Goal: Information Seeking & Learning: Find specific fact

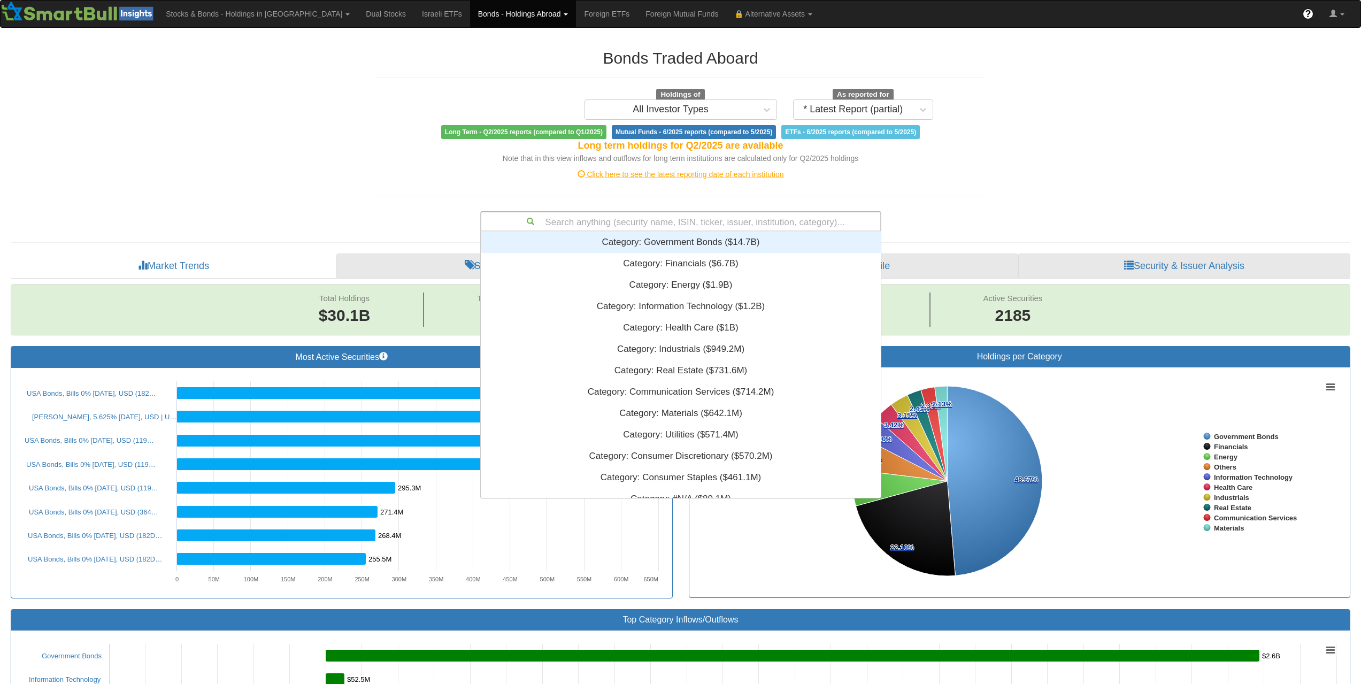
click at [665, 225] on div "Search anything (security name, ISIN, ticker, issuer, institution, category)..." at bounding box center [680, 221] width 399 height 18
paste input "XS3037682112"
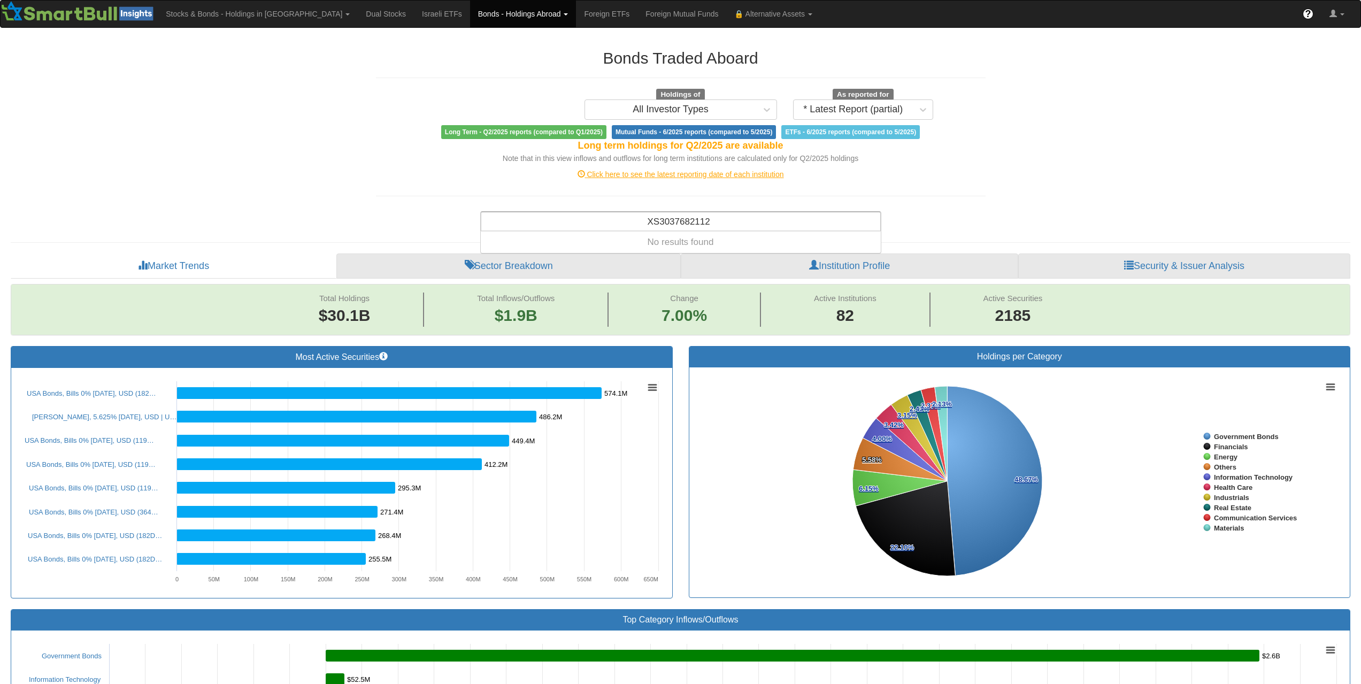
type input "XS3037682112"
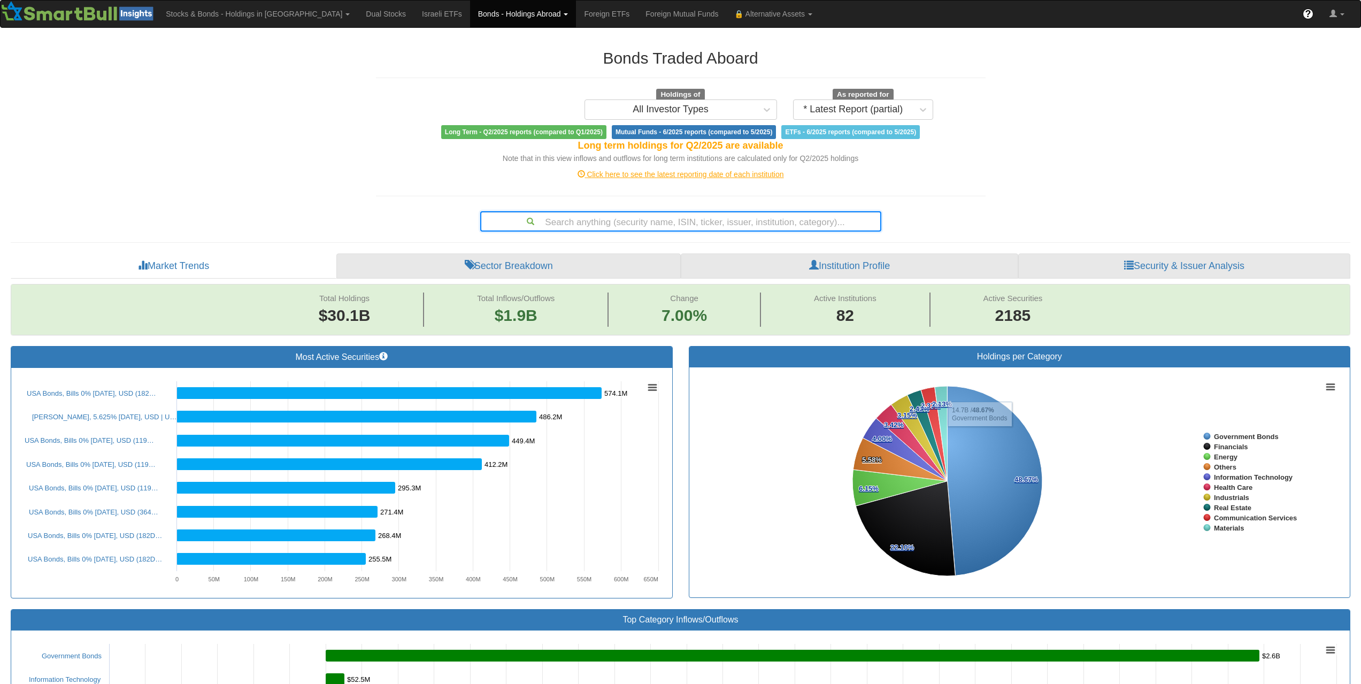
click at [769, 225] on div "Search anything (security name, ISIN, ticker, issuer, institution, category)..." at bounding box center [680, 221] width 399 height 18
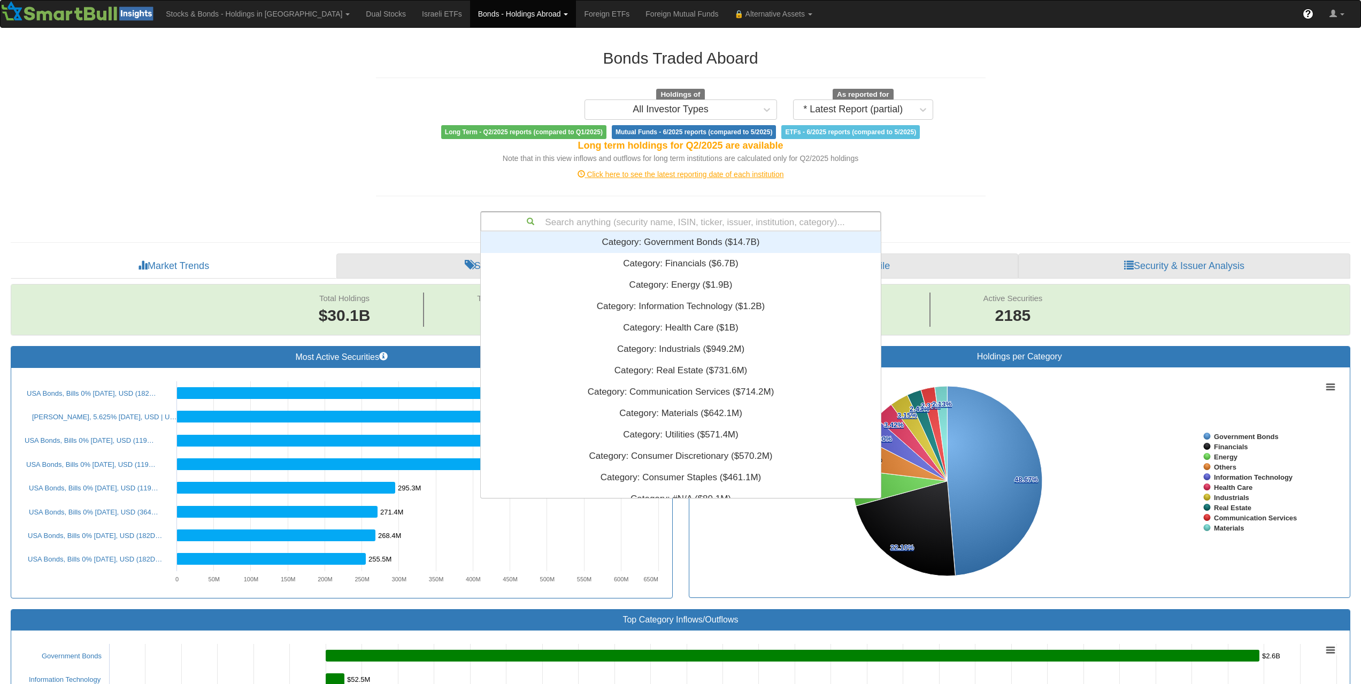
paste input "FR0013295722"
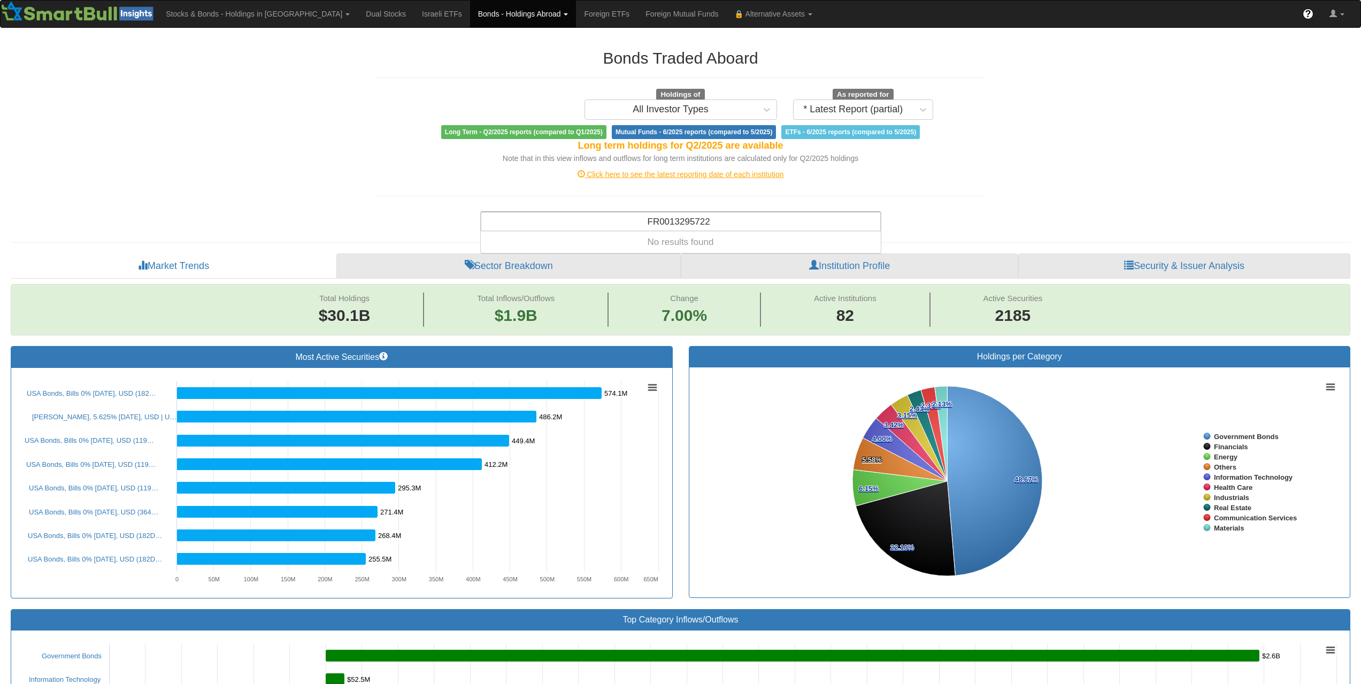
type input "FR0013295722"
click at [739, 215] on div "Search anything (security name, ISIN, ticker, issuer, institution, category)..." at bounding box center [680, 221] width 399 height 18
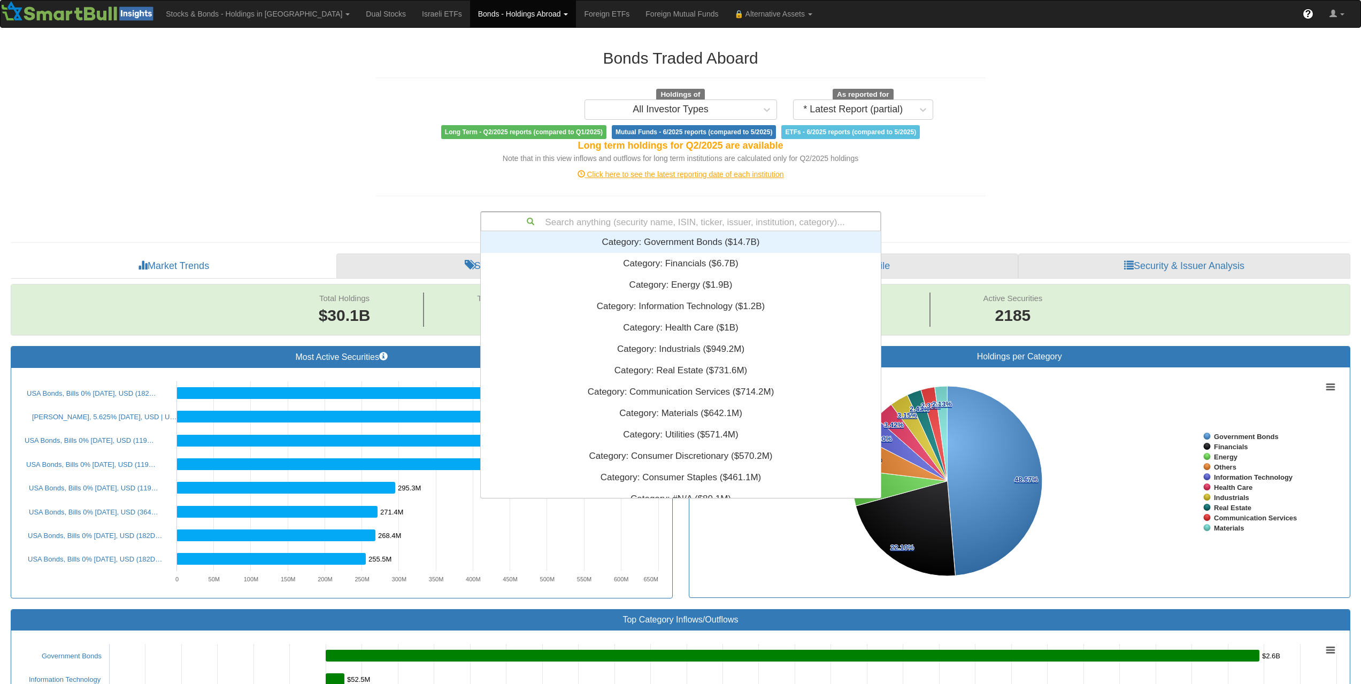
paste input "FR001400P728"
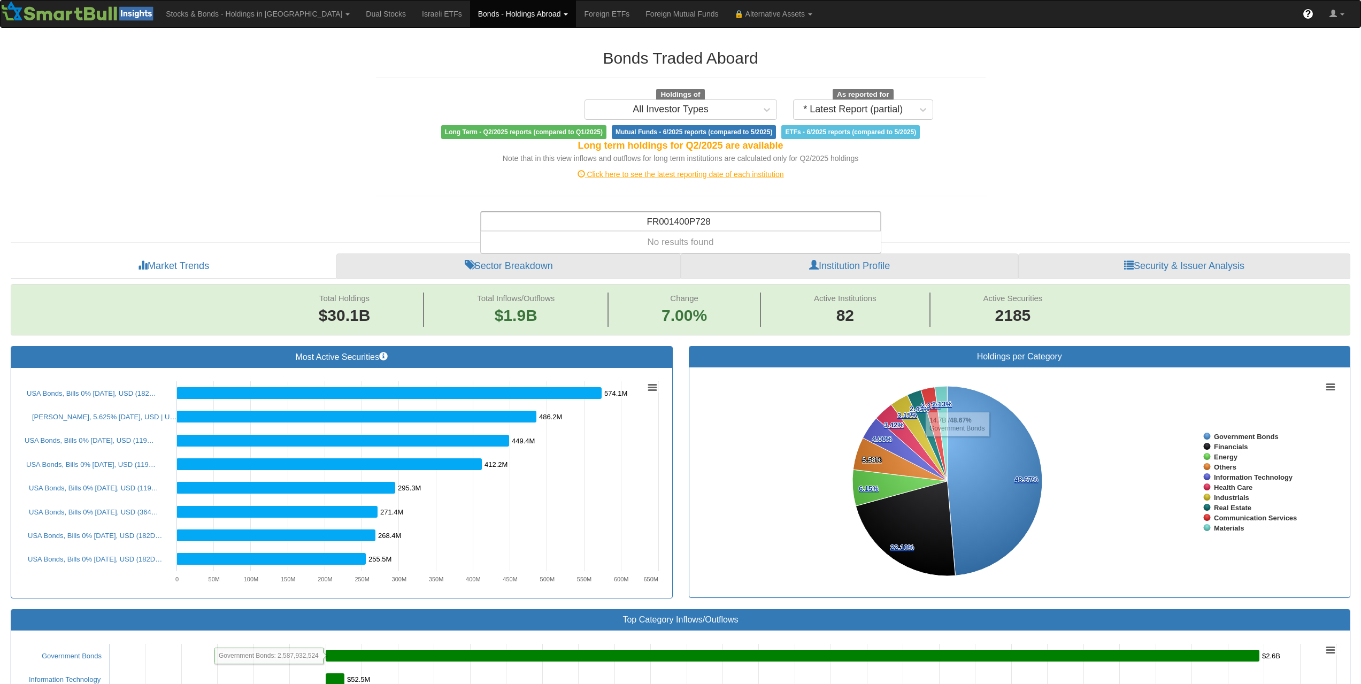
type input "FR001400P728"
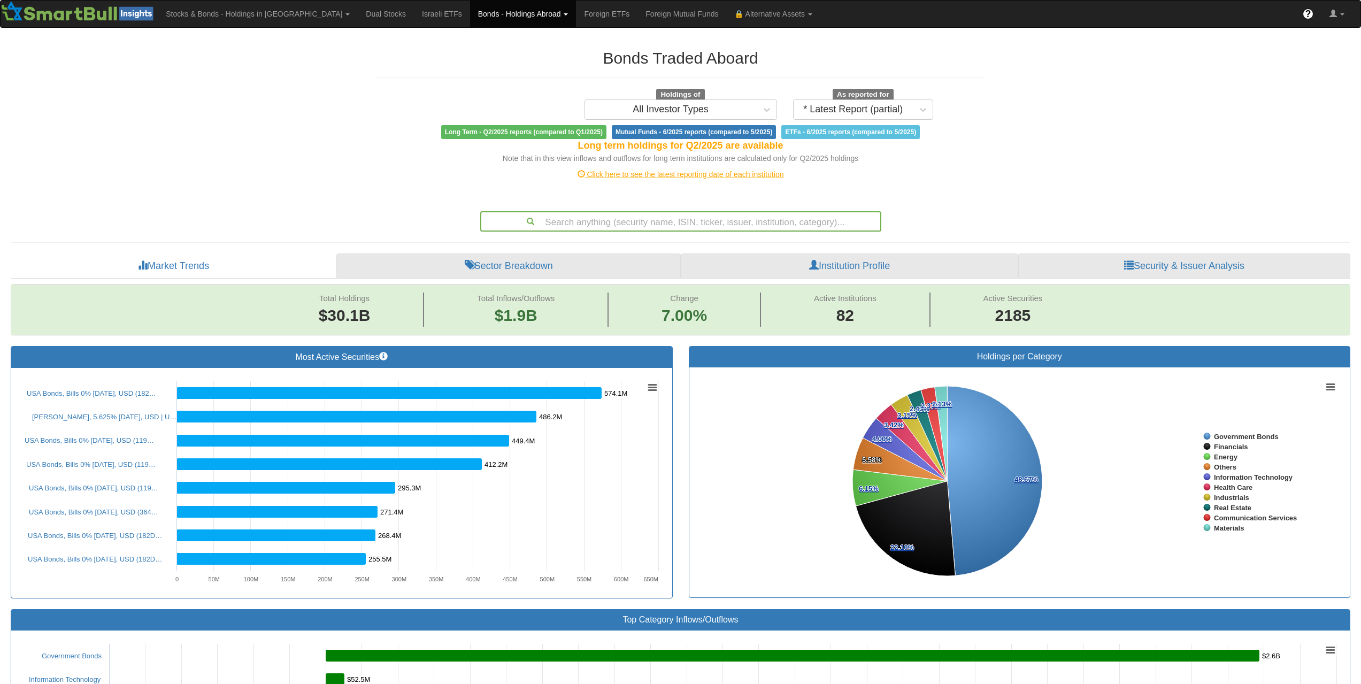
click at [709, 226] on div "Search anything (security name, ISIN, ticker, issuer, institution, category)..." at bounding box center [680, 221] width 399 height 18
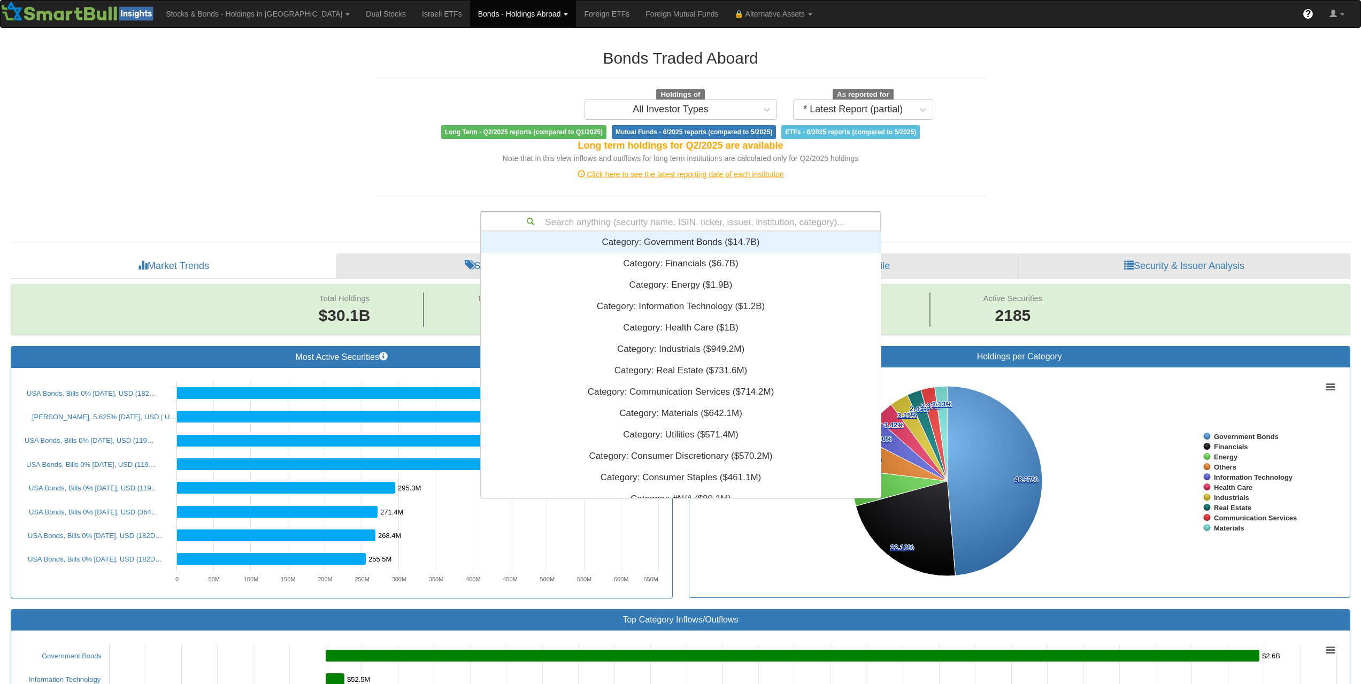
paste input "XS1958648294"
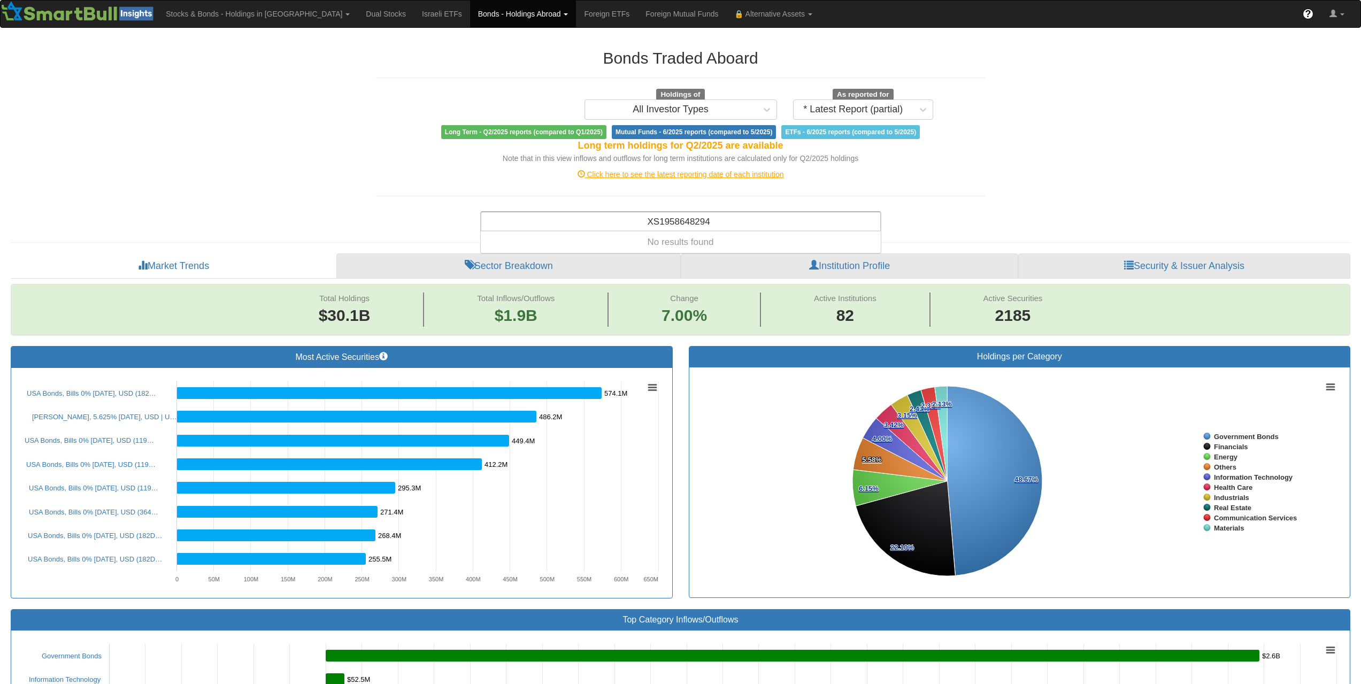
type input "XS1958648294"
click at [766, 218] on div "Search anything (security name, ISIN, ticker, issuer, institution, category)..." at bounding box center [680, 221] width 399 height 18
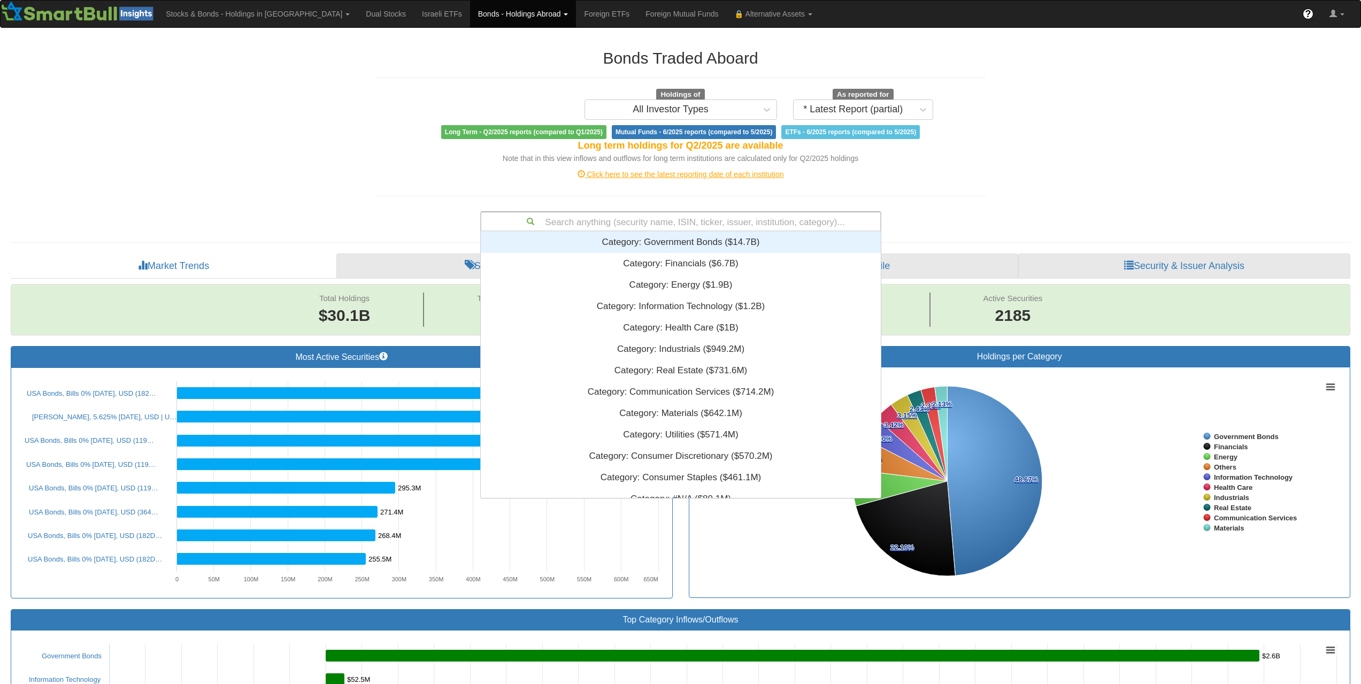
paste input "XS2078409716"
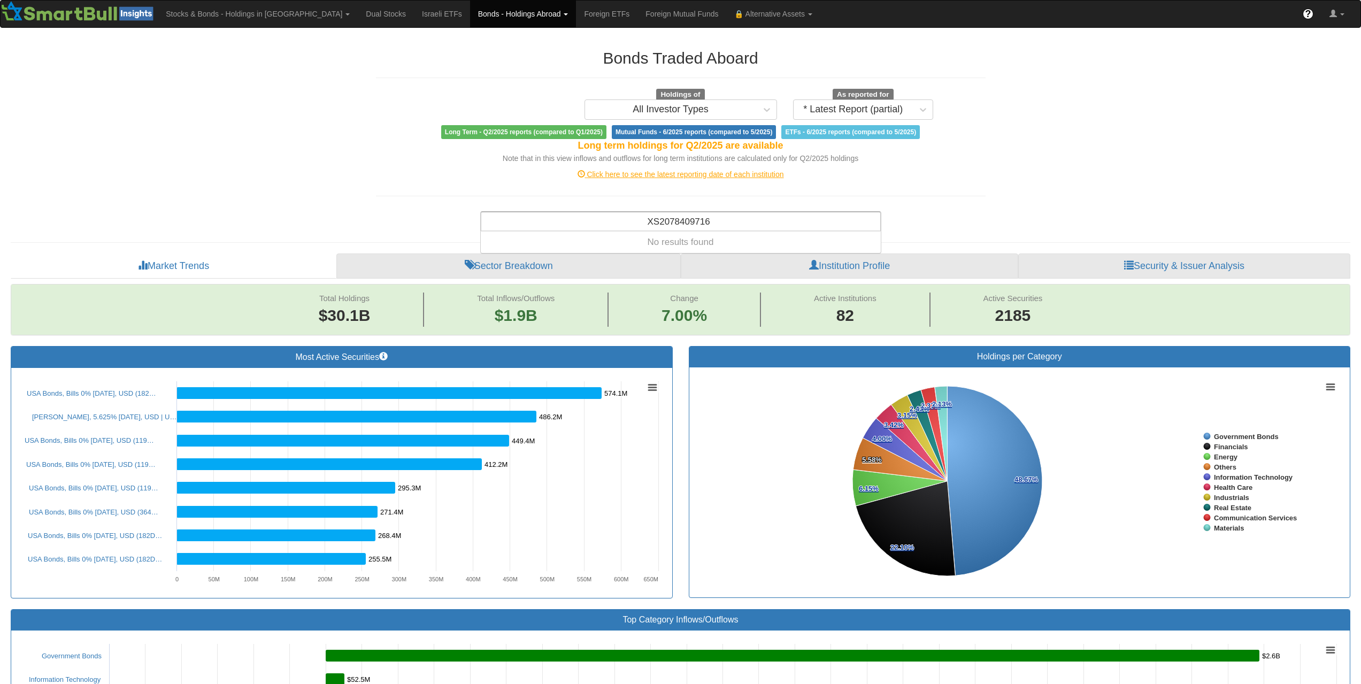
type input "XS2078409716"
click at [687, 217] on div "Search anything (security name, ISIN, ticker, issuer, institution, category)..." at bounding box center [680, 221] width 399 height 18
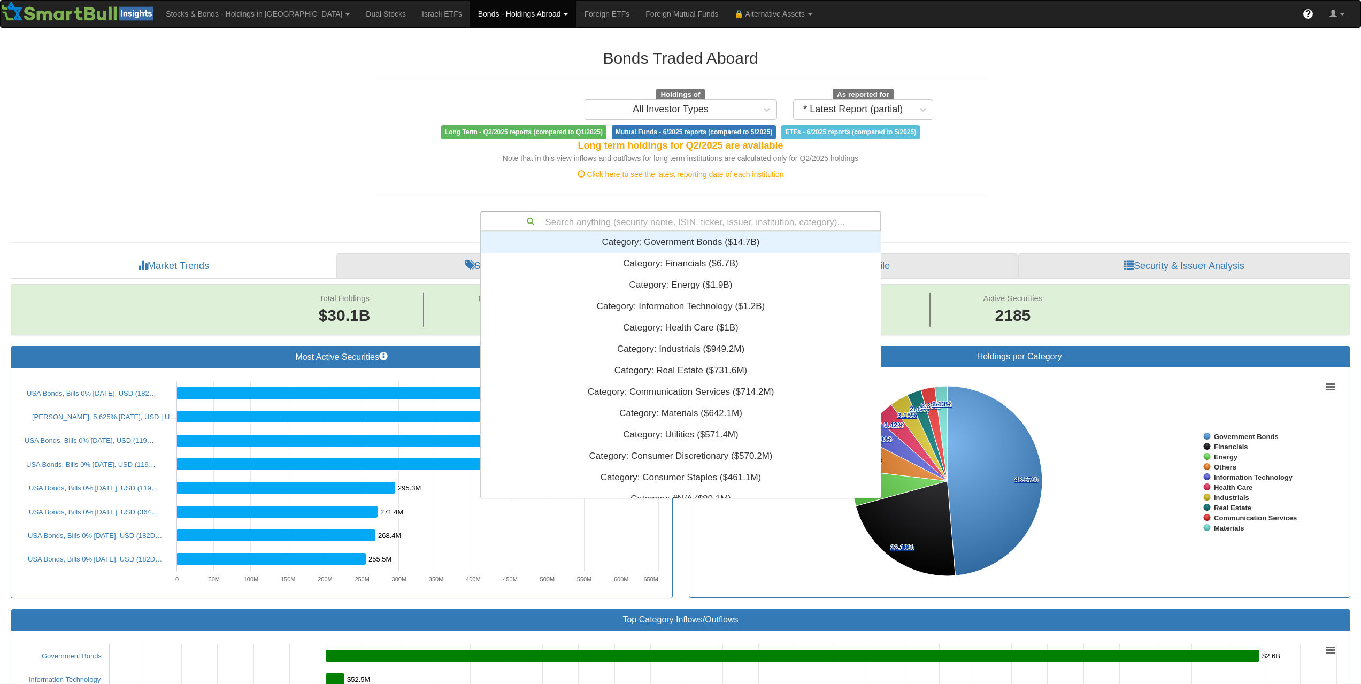
paste input "XS2102380776"
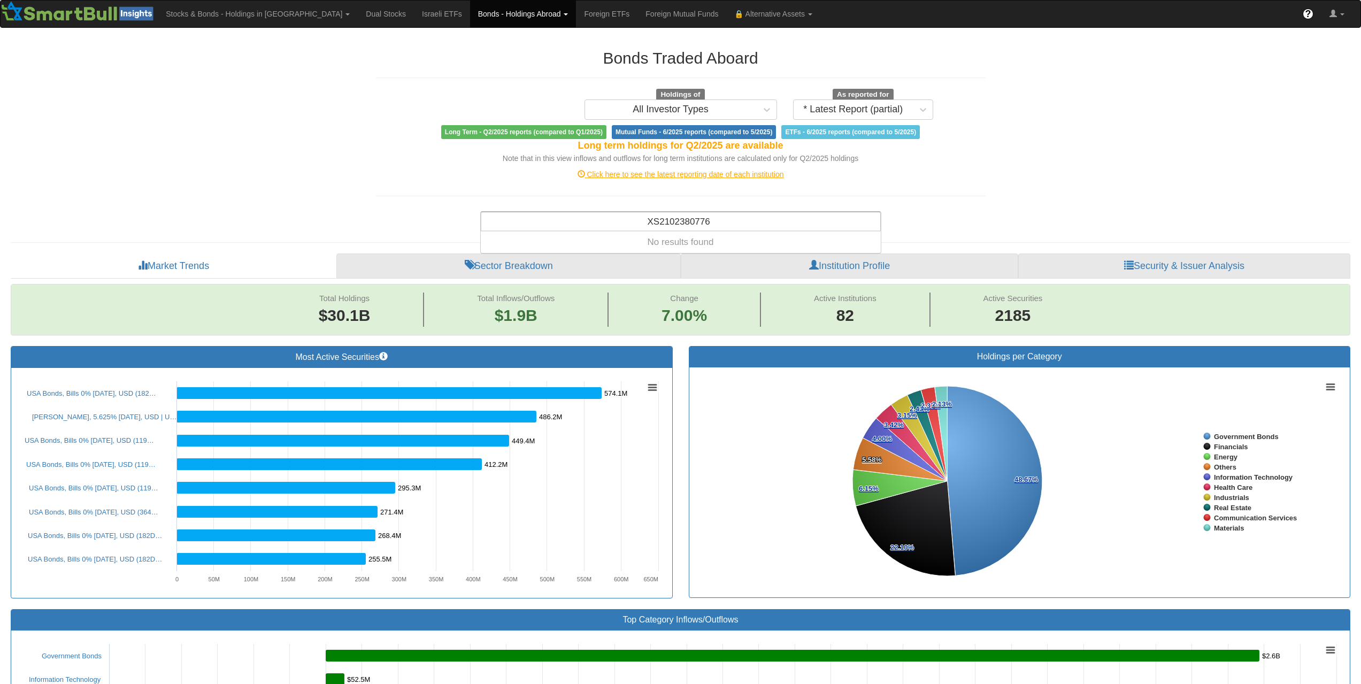
type input "XS2102380776"
click at [719, 228] on div "Search anything (security name, ISIN, ticker, issuer, institution, category)..." at bounding box center [680, 221] width 399 height 18
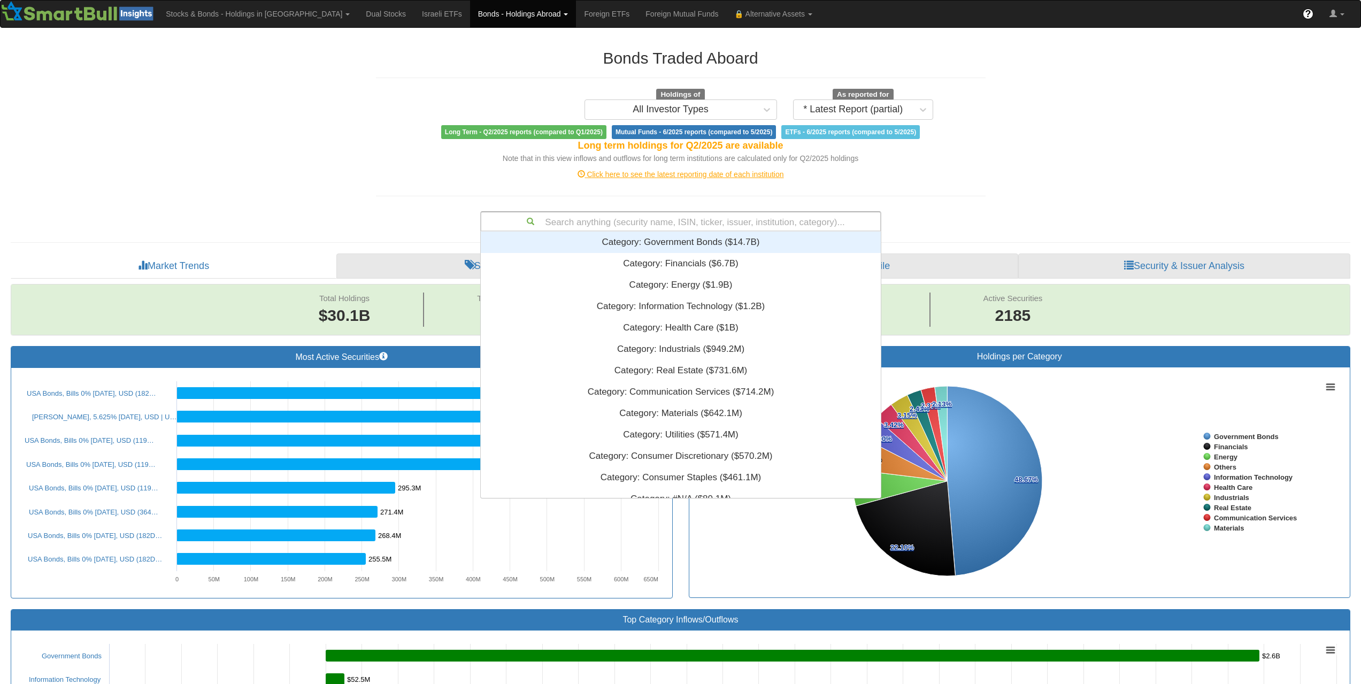
paste input "XS2193666125"
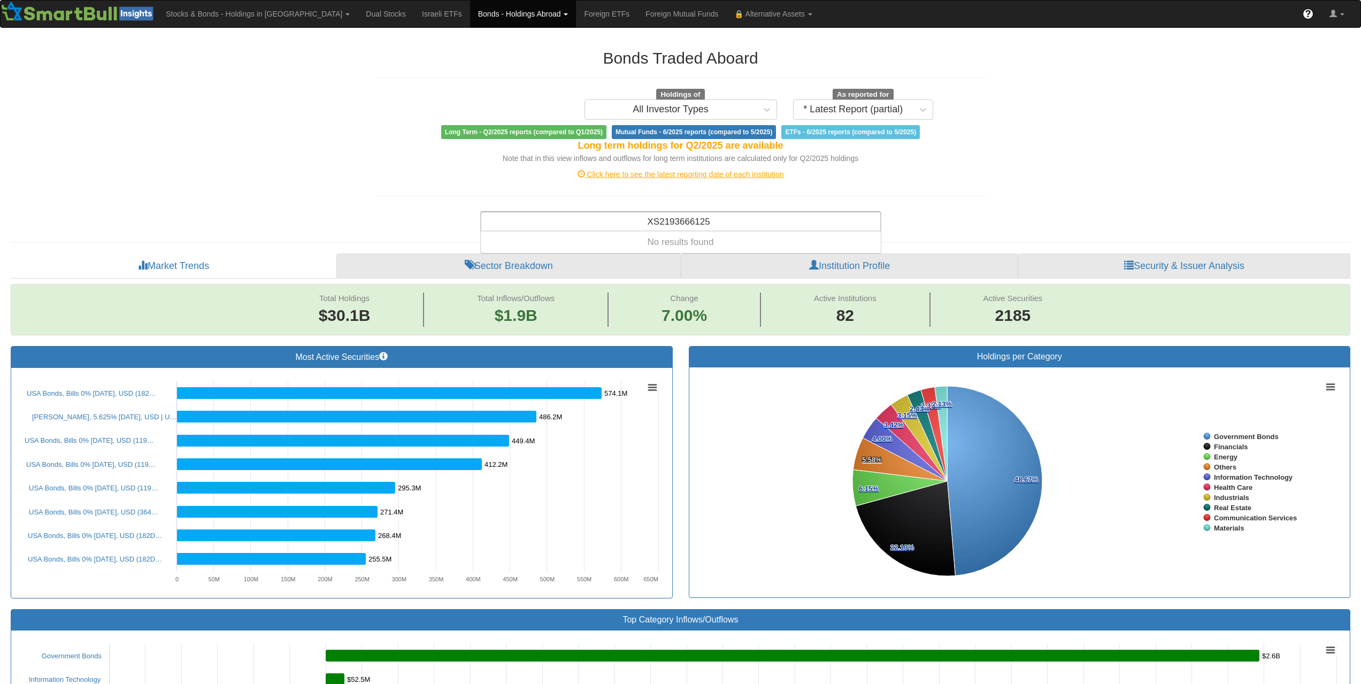
type input "XS2193666125"
click at [668, 198] on div "Bonds Traded Aboard Holdings of All Investor Types As reported for * Latest Rep…" at bounding box center [681, 135] width 626 height 193
click at [682, 220] on div "Search anything (security name, ISIN, ticker, issuer, institution, category)..." at bounding box center [680, 221] width 399 height 18
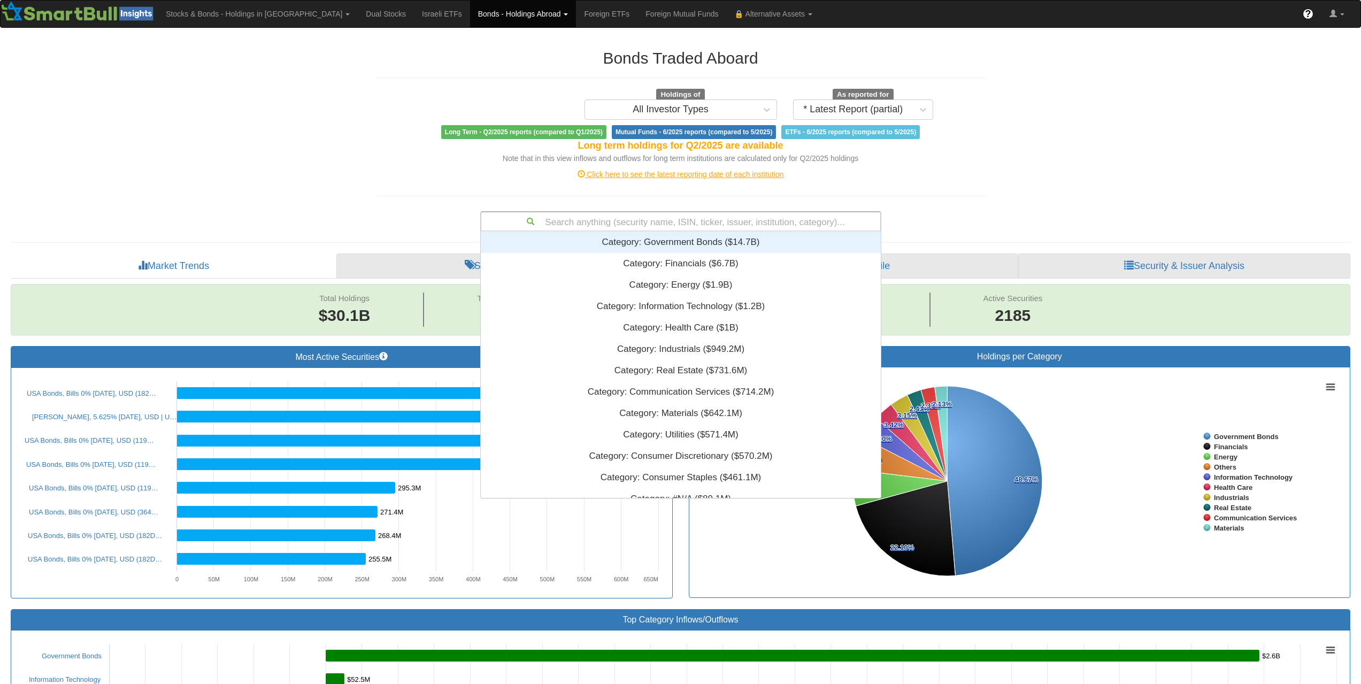
paste input "XS2357951164"
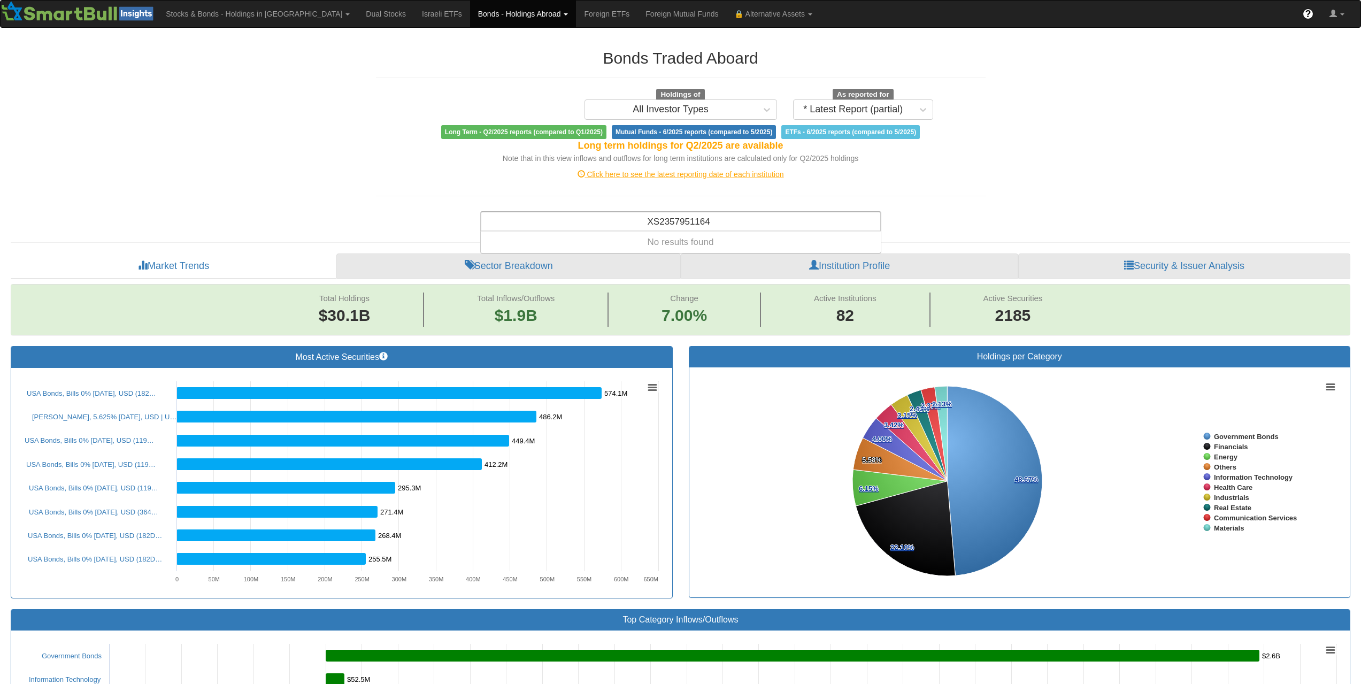
type input "XS2357951164"
click at [735, 227] on div "Search anything (security name, ISIN, ticker, issuer, institution, category)..." at bounding box center [680, 221] width 399 height 18
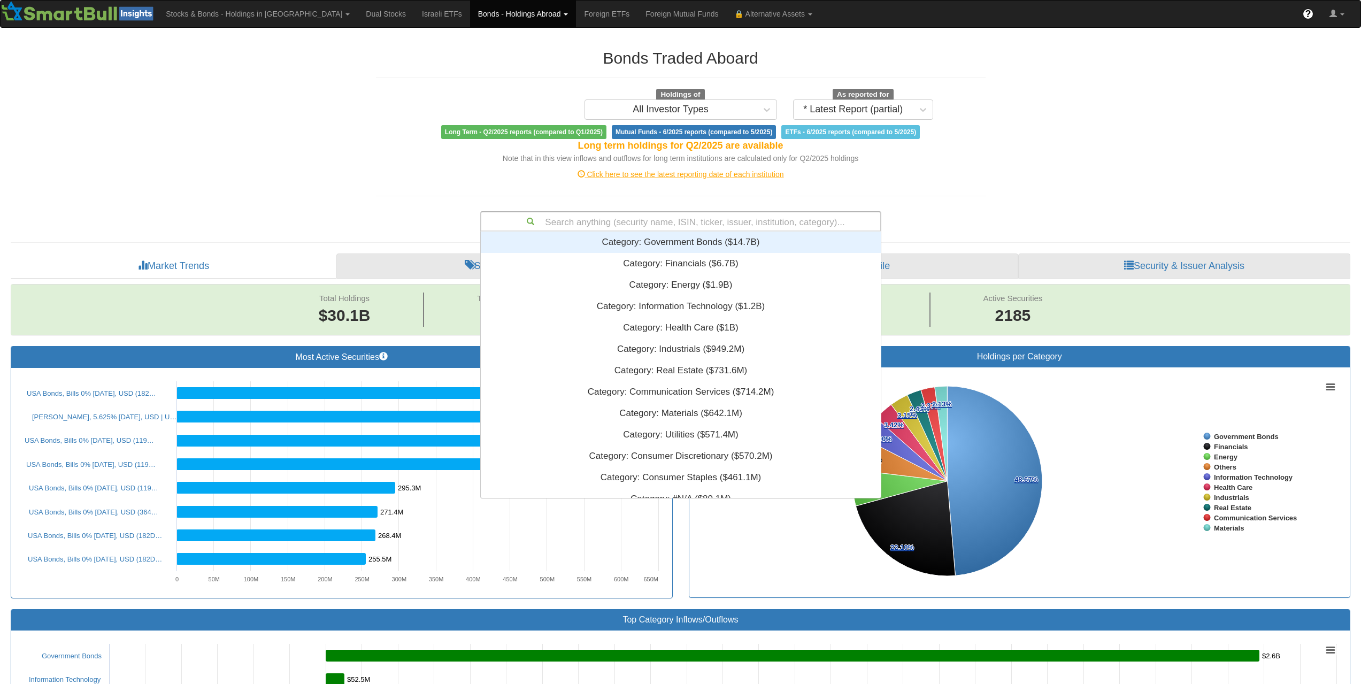
scroll to position [258, 392]
paste input "FR001400F8Z8"
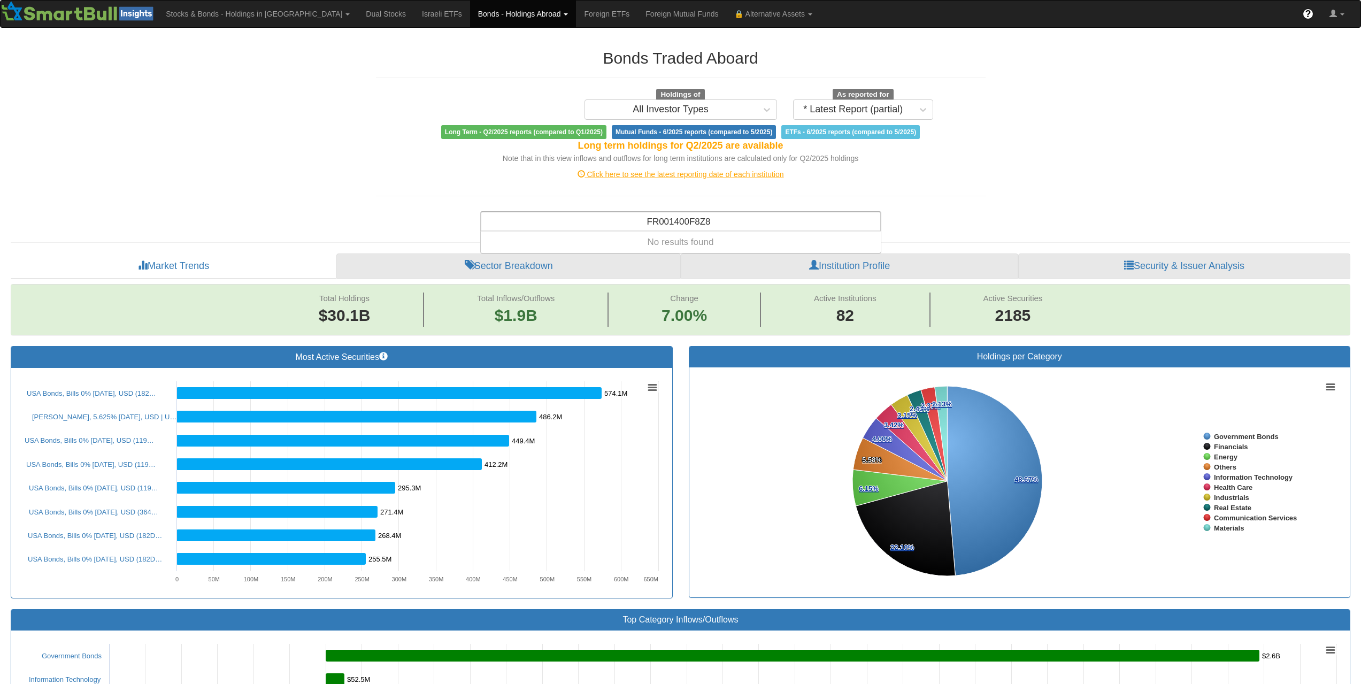
type input "FR001400F8Z8"
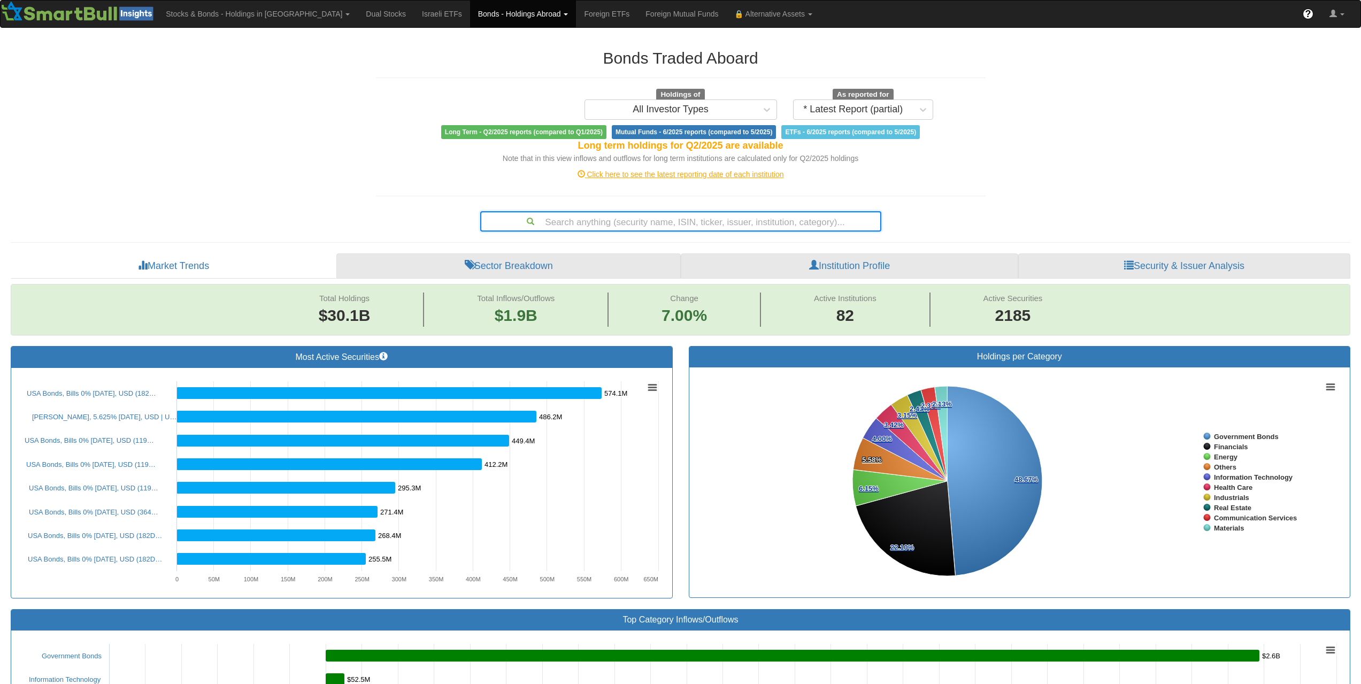
click at [714, 216] on div "Search anything (security name, ISIN, ticker, issuer, institution, category)..." at bounding box center [680, 221] width 399 height 18
paste input "XS2122486066"
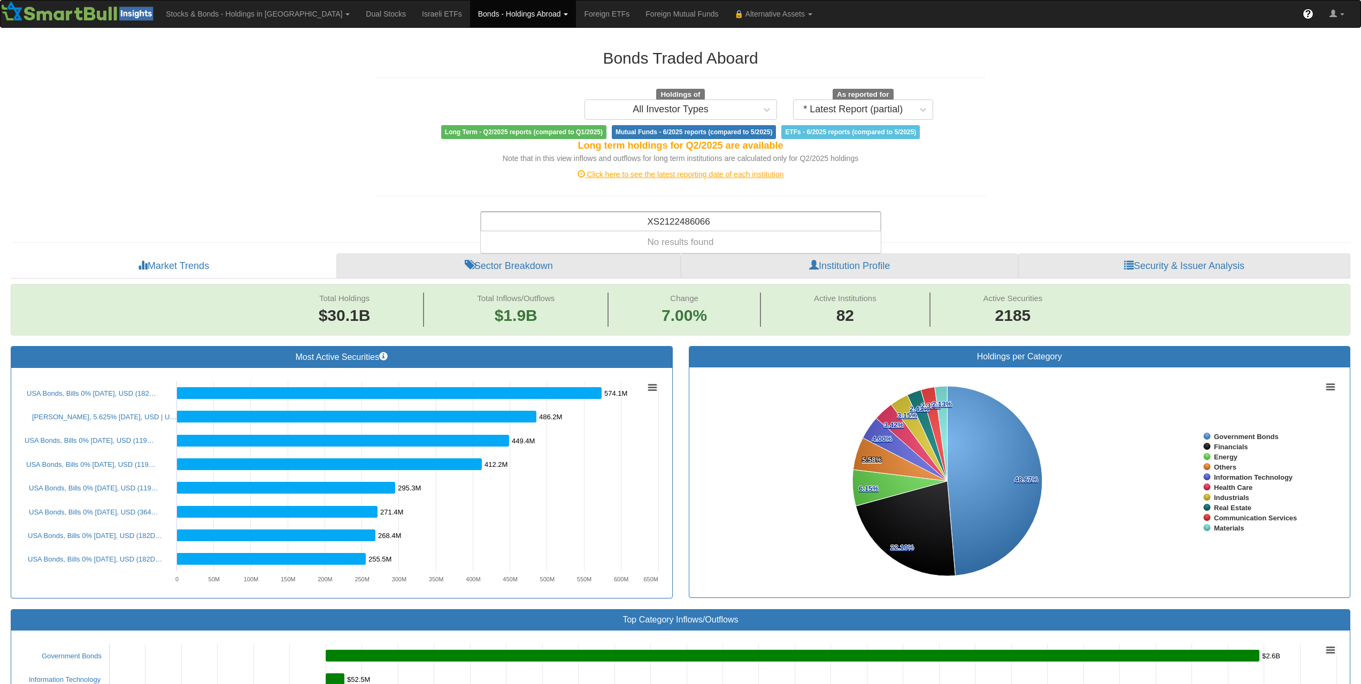
type input "XS2122486066"
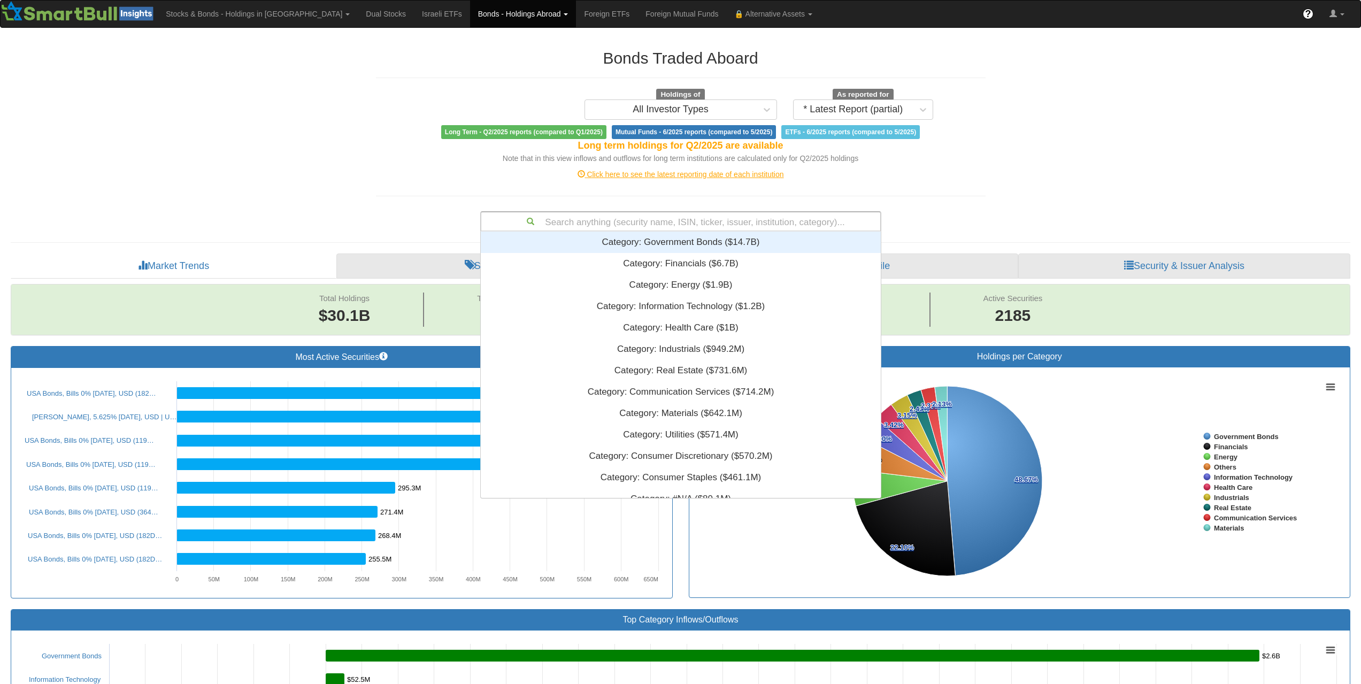
click at [734, 221] on div "Search anything (security name, ISIN, ticker, issuer, institution, category)..." at bounding box center [680, 221] width 399 height 18
paste input "XS2122933695"
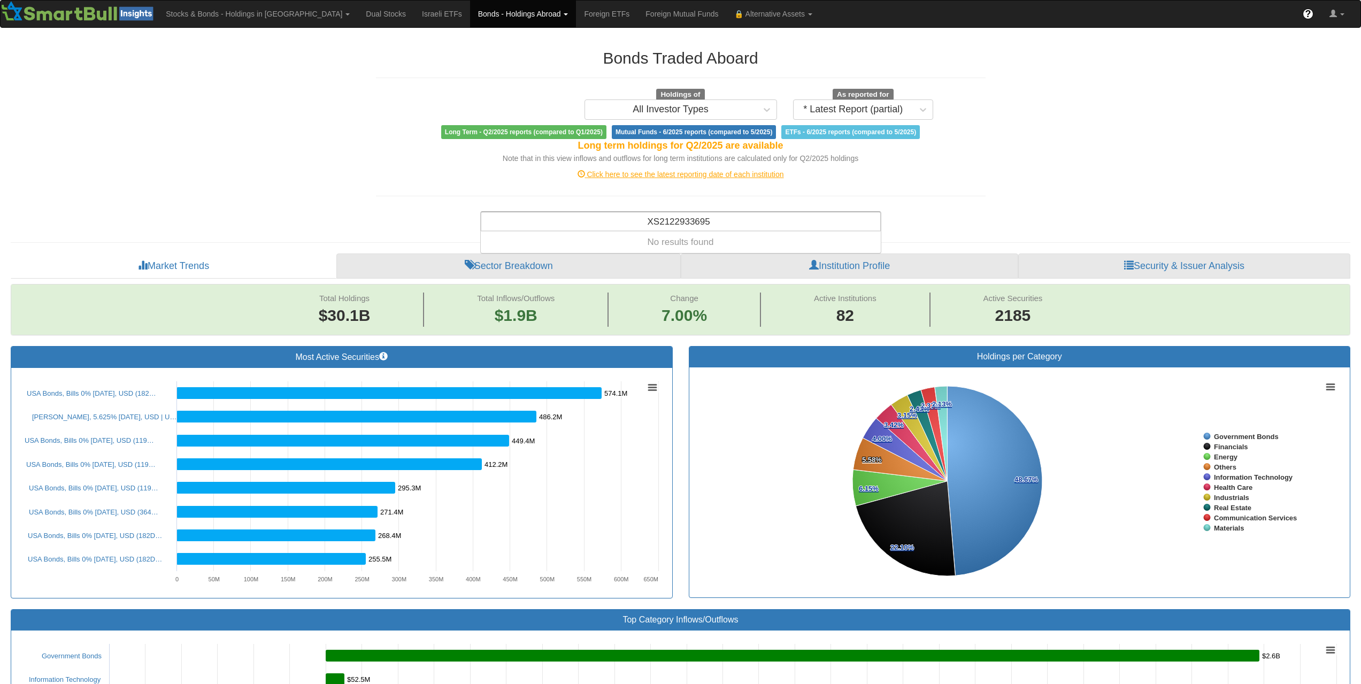
type input "XS2122933695"
drag, startPoint x: 720, startPoint y: 235, endPoint x: 730, endPoint y: 223, distance: 16.0
click at [730, 223] on div "Search anything (security name, ISIN, ticker, issuer, institution, category)..." at bounding box center [680, 221] width 399 height 18
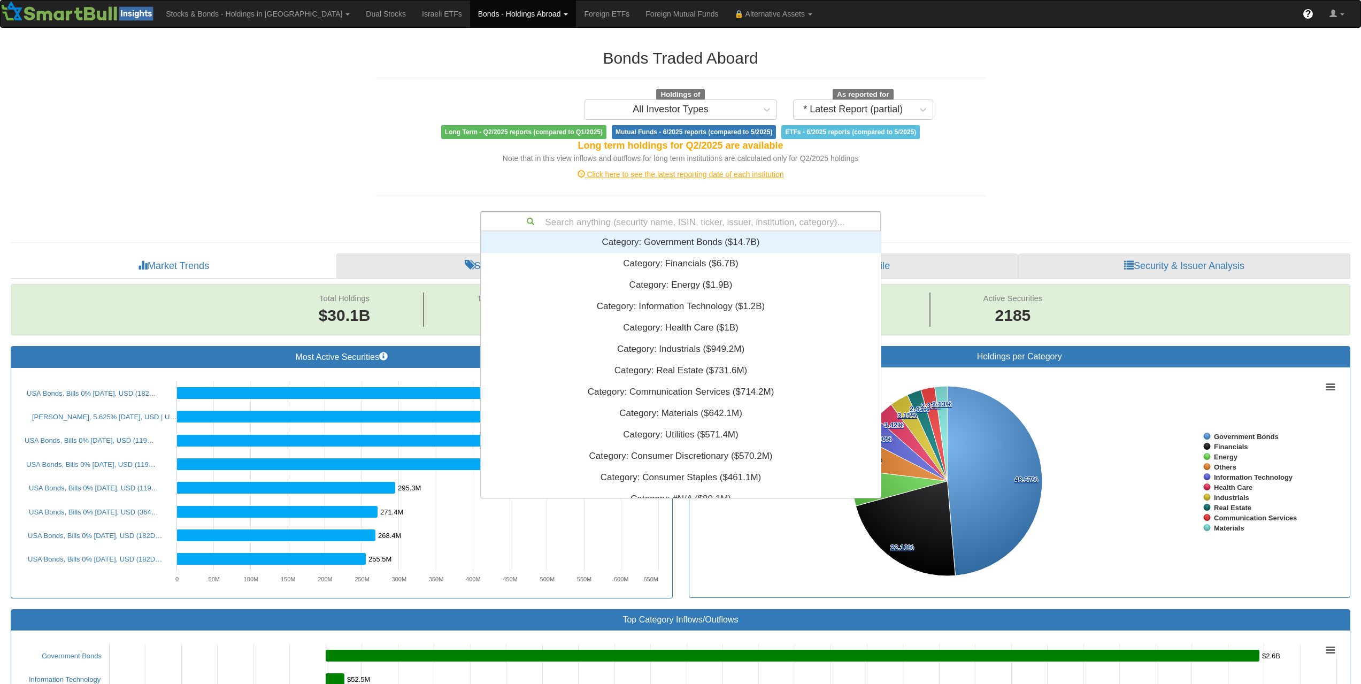
paste input "XS2360881549"
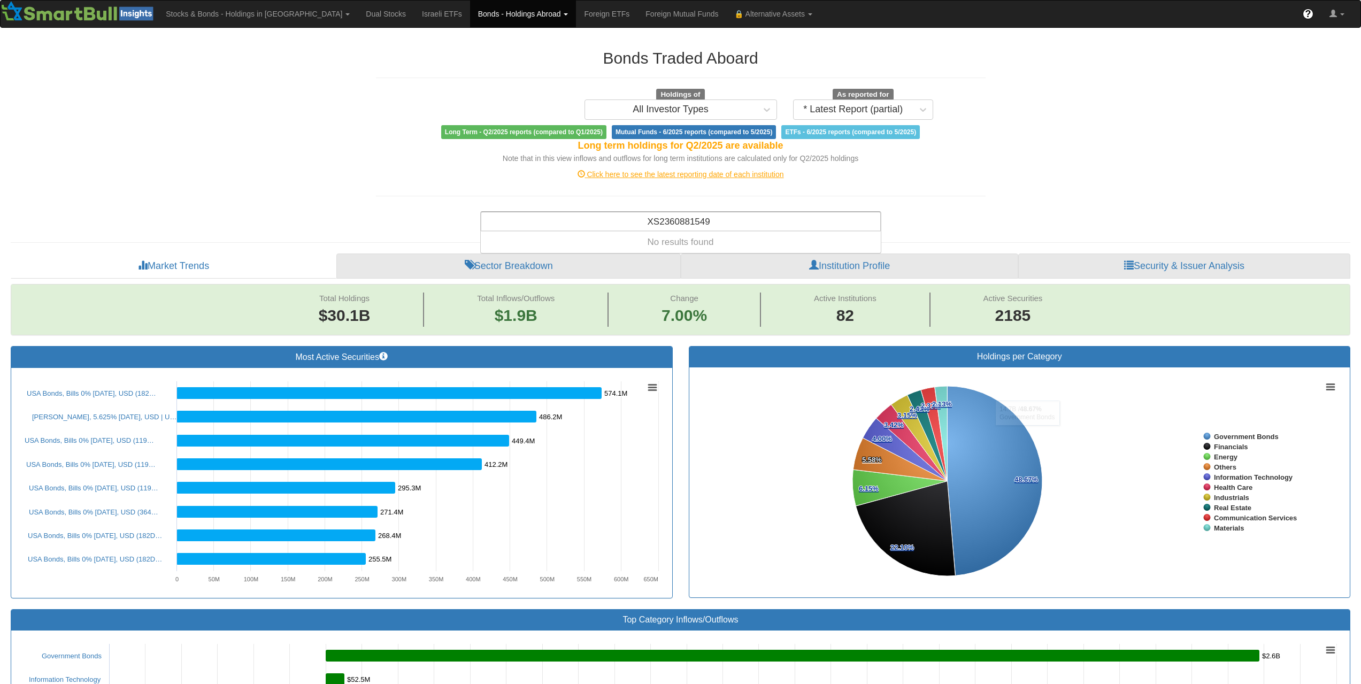
type input "XS2360881549"
click at [672, 219] on div "Search anything (security name, ISIN, ticker, issuer, institution, category)..." at bounding box center [680, 221] width 399 height 18
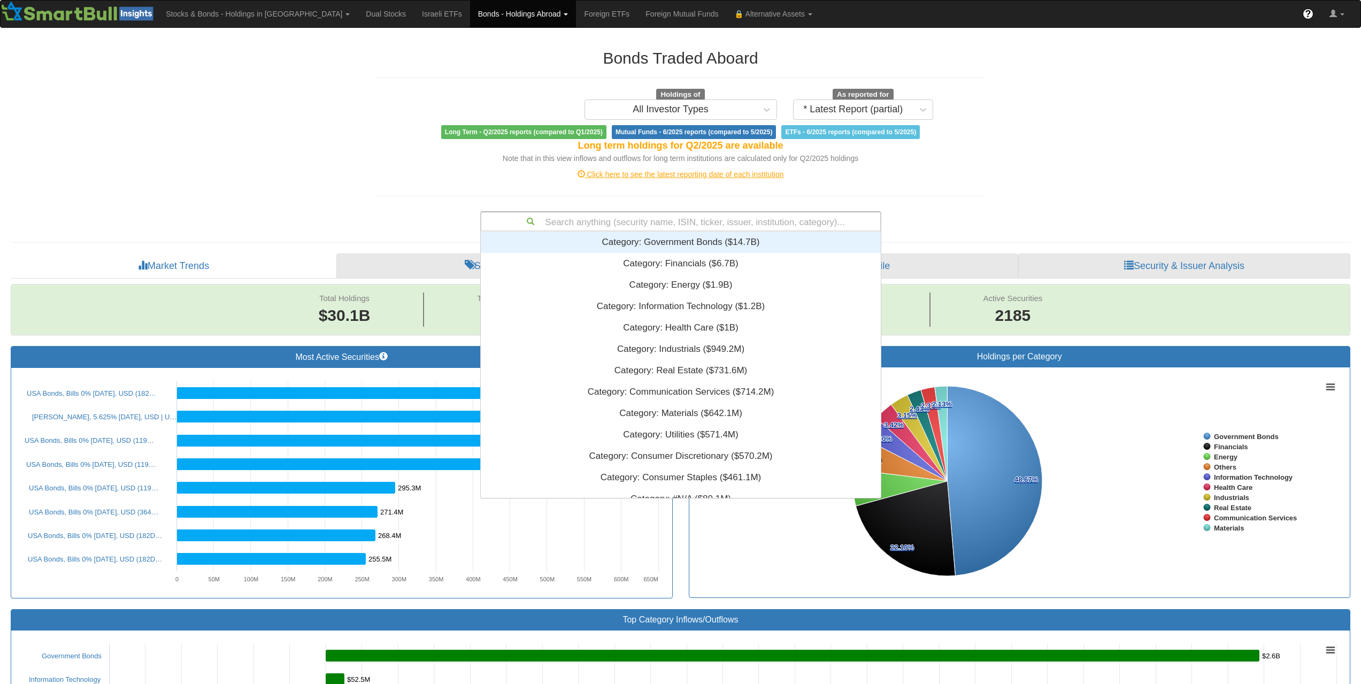
paste input "XS2588859376"
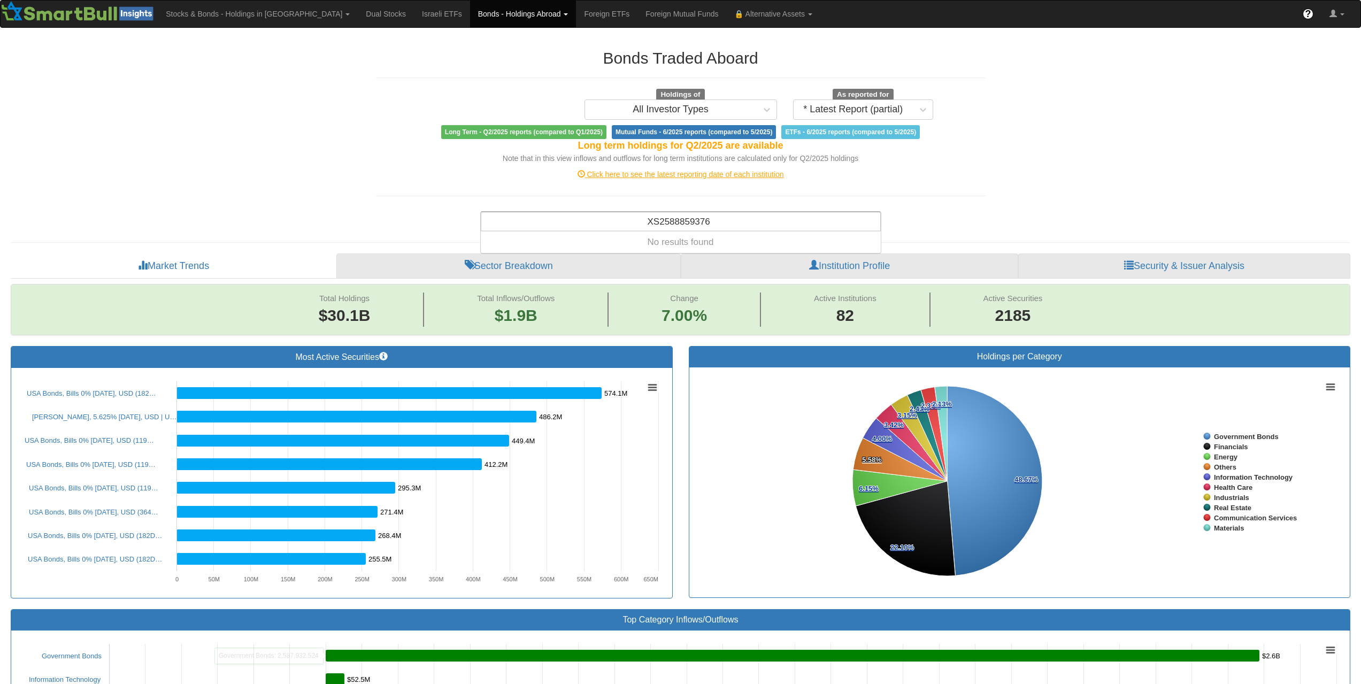
type input "XS2588859376"
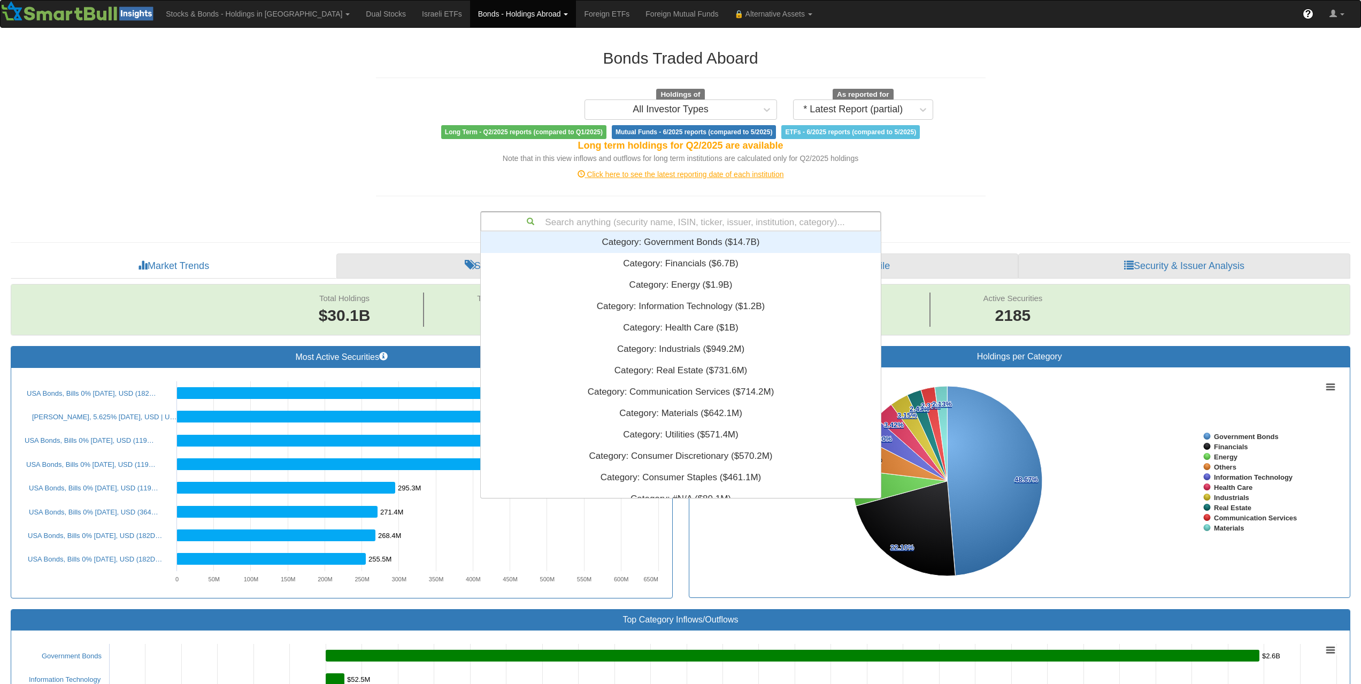
click at [672, 225] on div "Search anything (security name, ISIN, ticker, issuer, institution, category)..." at bounding box center [680, 221] width 399 height 18
paste input "XS2673437484"
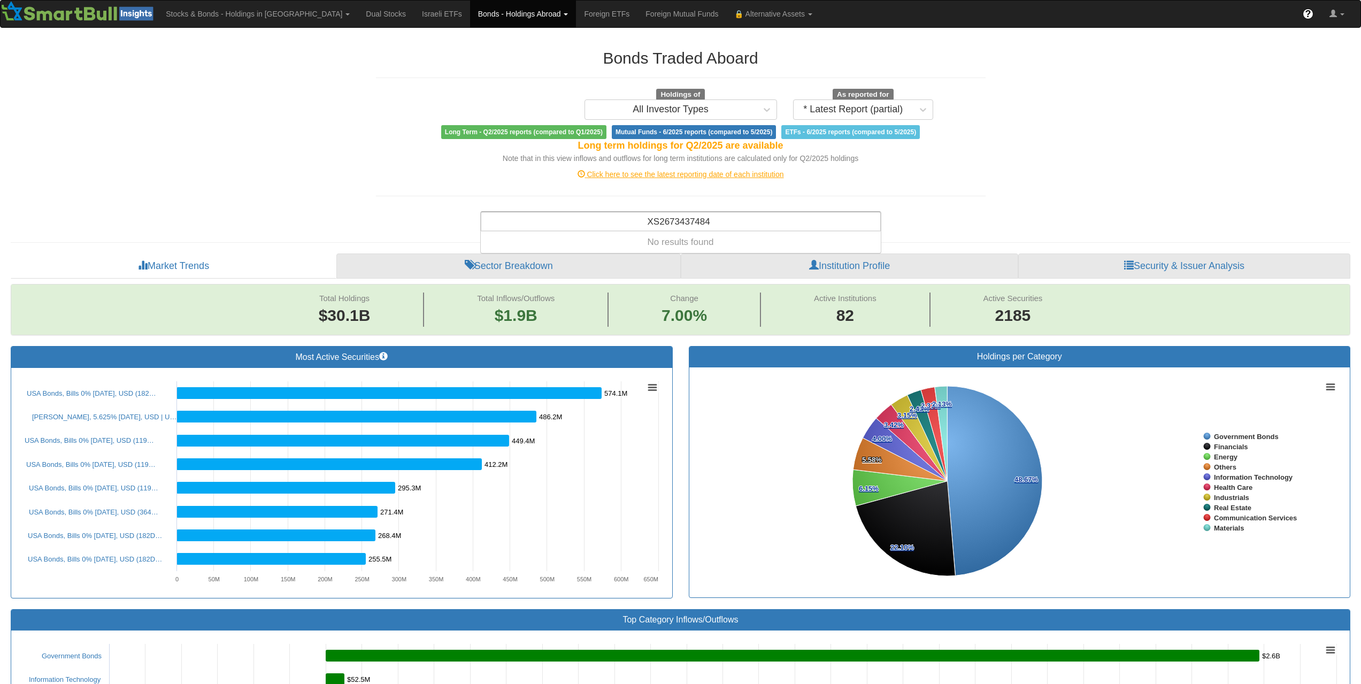
type input "XS2673437484"
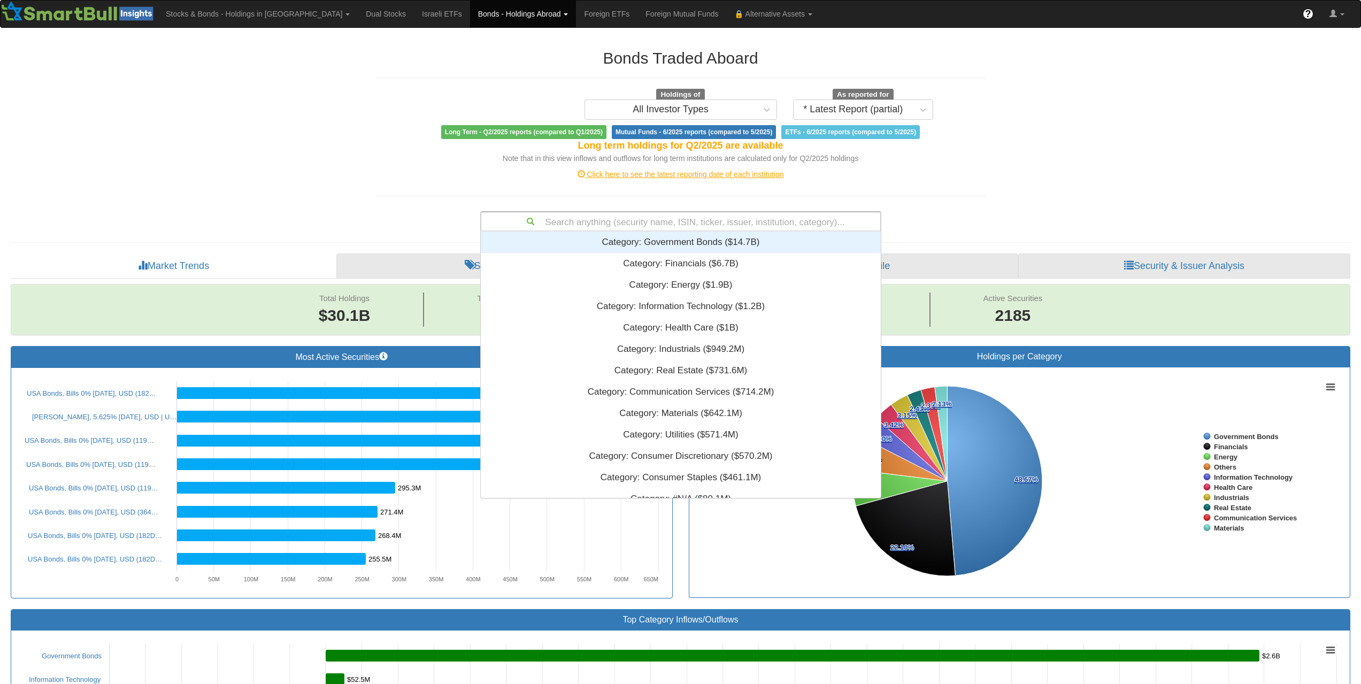
click at [687, 228] on div "Search anything (security name, ISIN, ticker, issuer, institution, category)..." at bounding box center [680, 221] width 399 height 18
paste input "XS2231183646"
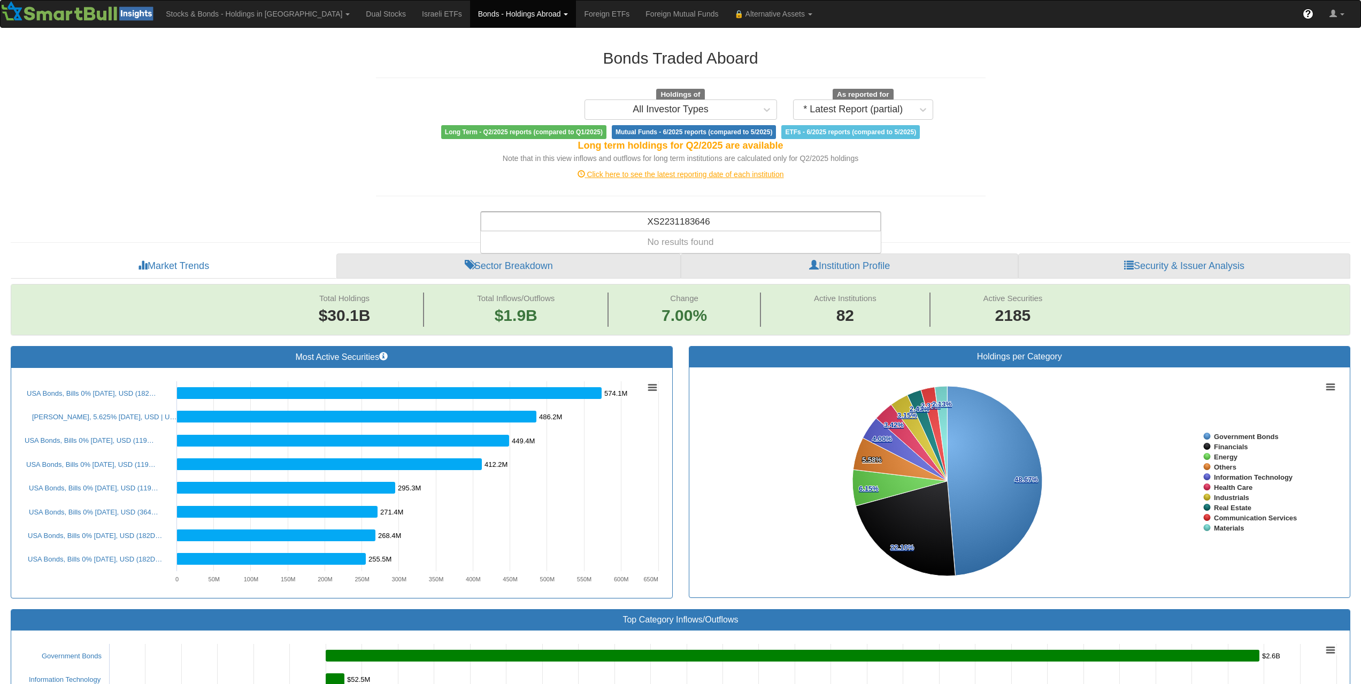
type input "XS2231183646"
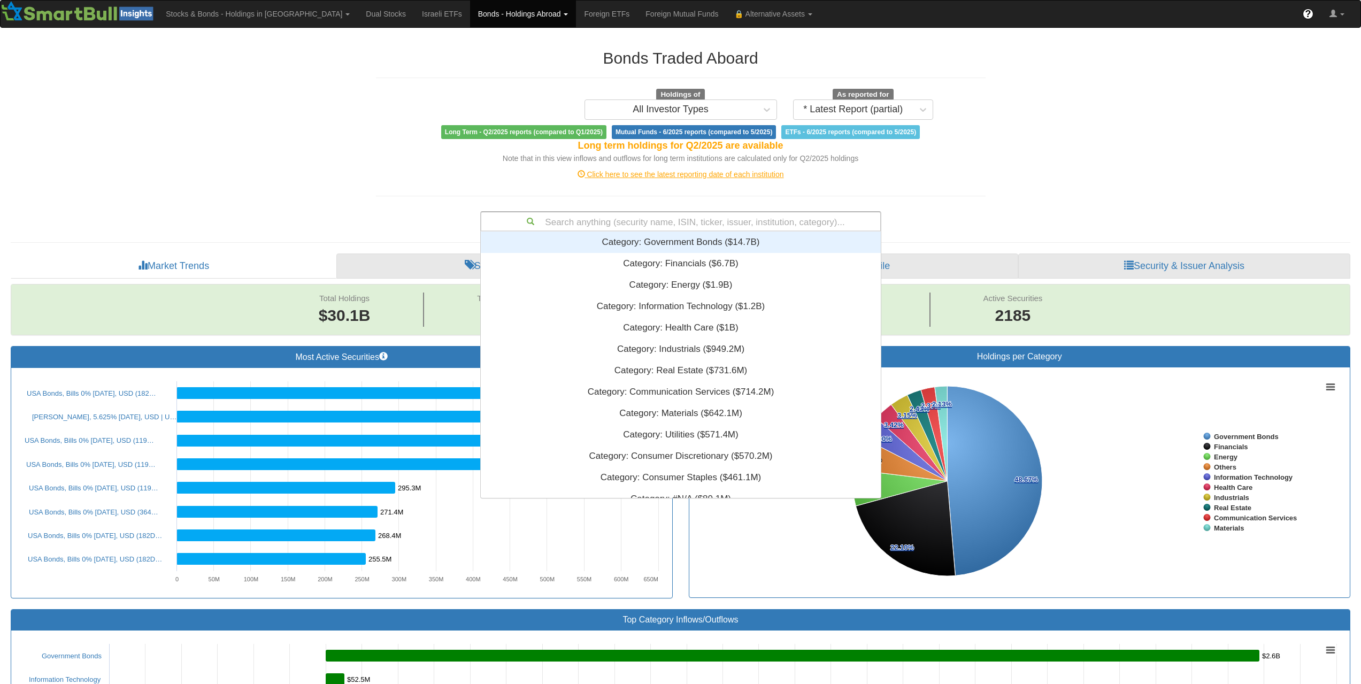
click at [688, 216] on div "Search anything (security name, ISIN, ticker, issuer, institution, category)..." at bounding box center [680, 221] width 399 height 18
paste input "XS2433135543"
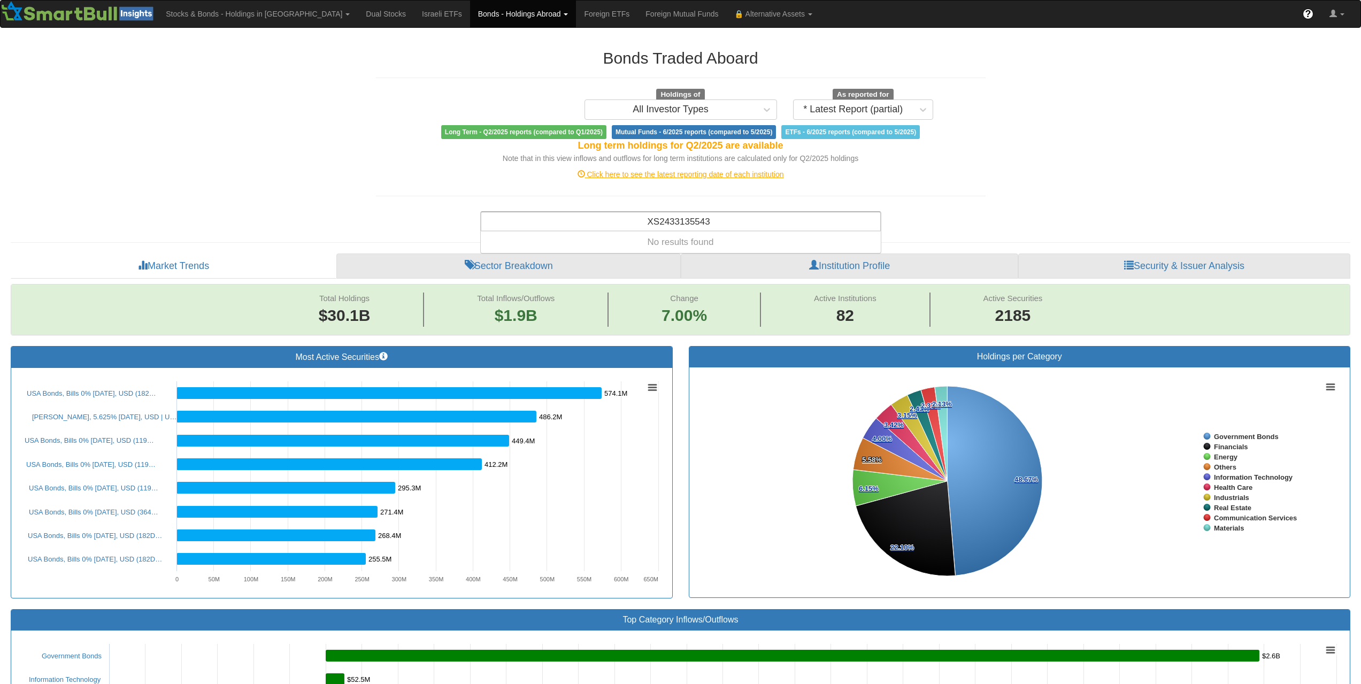
type input "XS2433135543"
click at [760, 221] on div "Search anything (security name, ISIN, ticker, issuer, institution, category)..." at bounding box center [680, 221] width 399 height 18
paste input "XS2793255162"
type input "XS2793255162"
click at [721, 215] on div "Search anything (security name, ISIN, ticker, issuer, institution, category)..." at bounding box center [680, 221] width 399 height 18
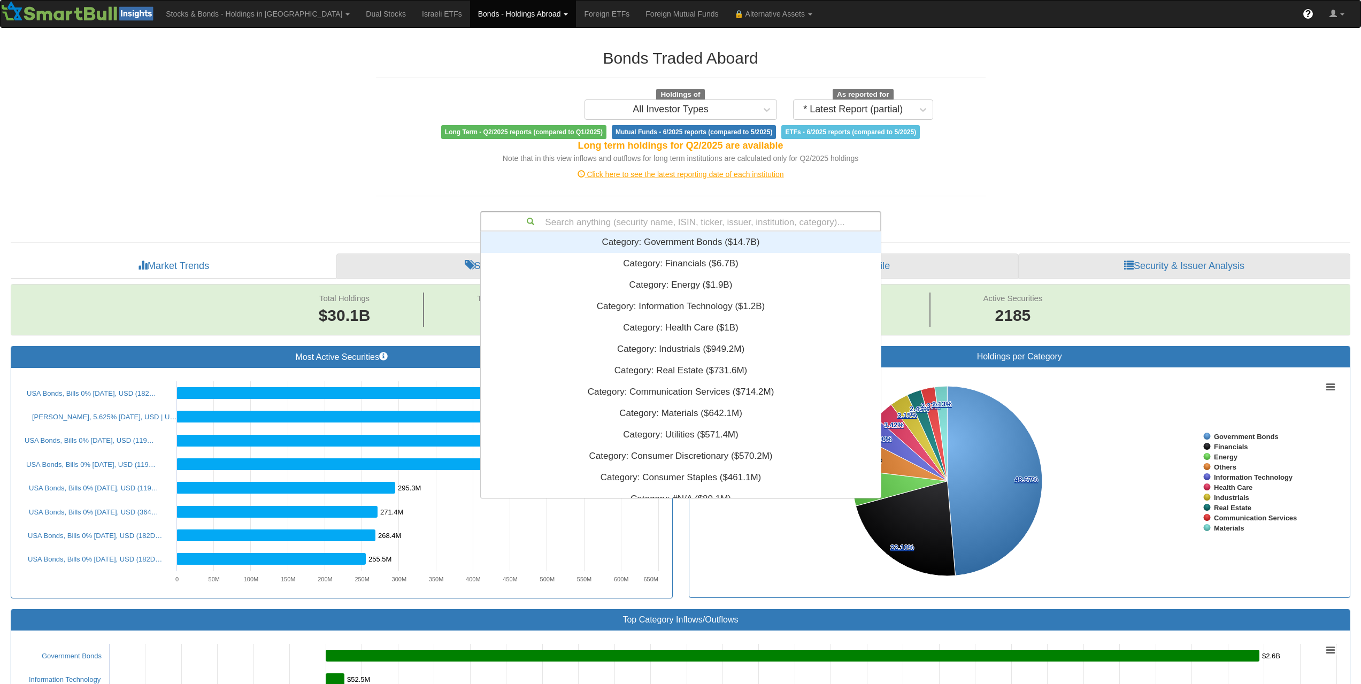
paste input "XS3040320908"
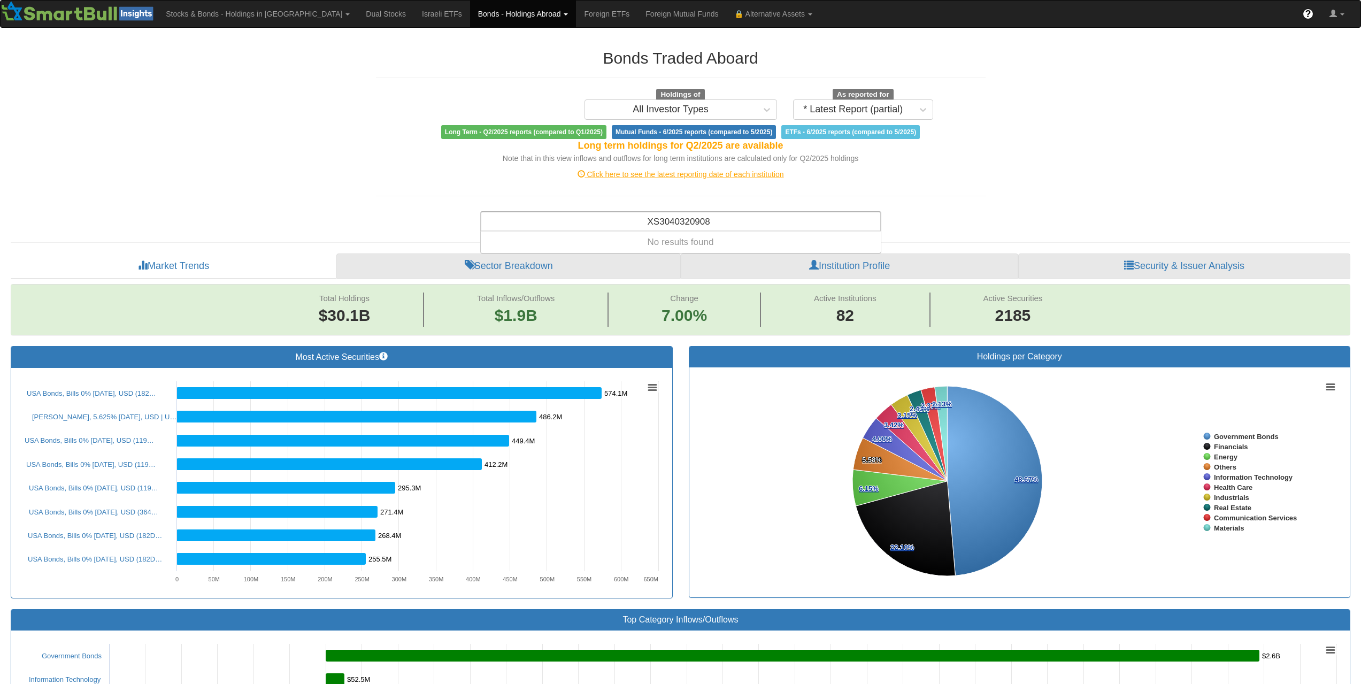
type input "XS3040320908"
click at [728, 218] on div "Search anything (security name, ISIN, ticker, issuer, institution, category)..." at bounding box center [680, 221] width 399 height 18
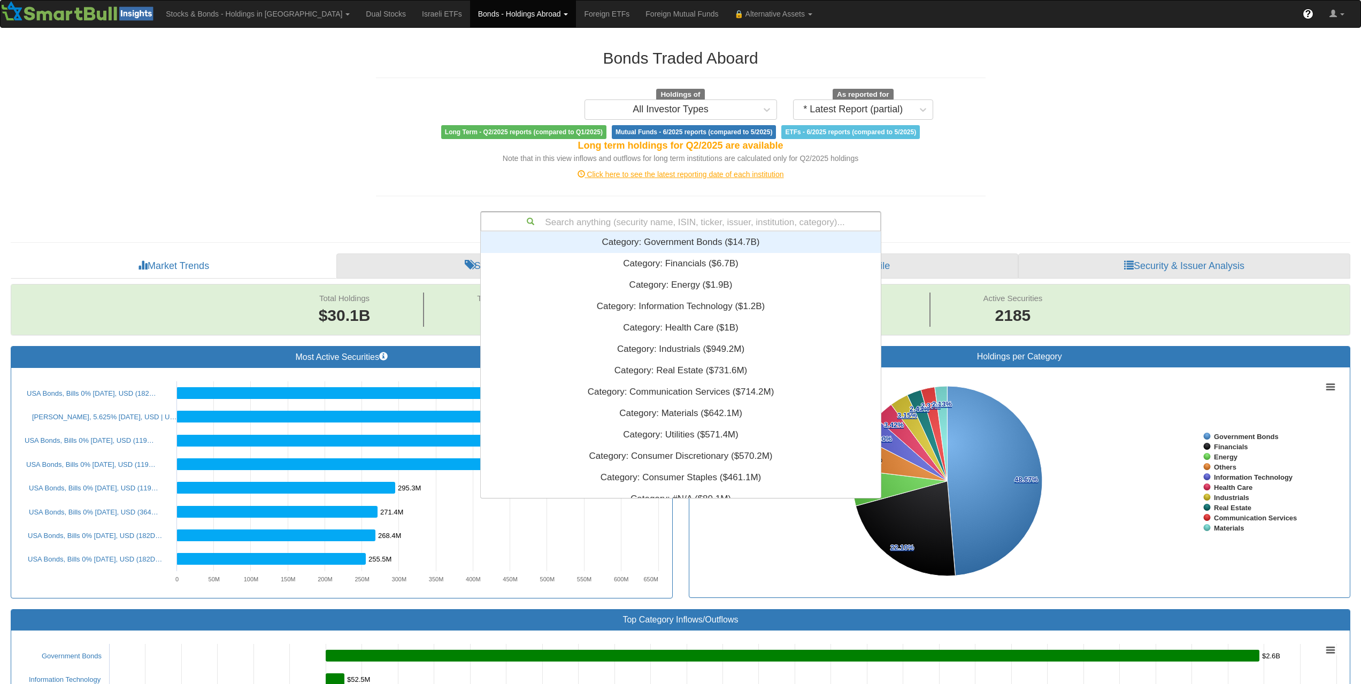
paste input "XS2052313827"
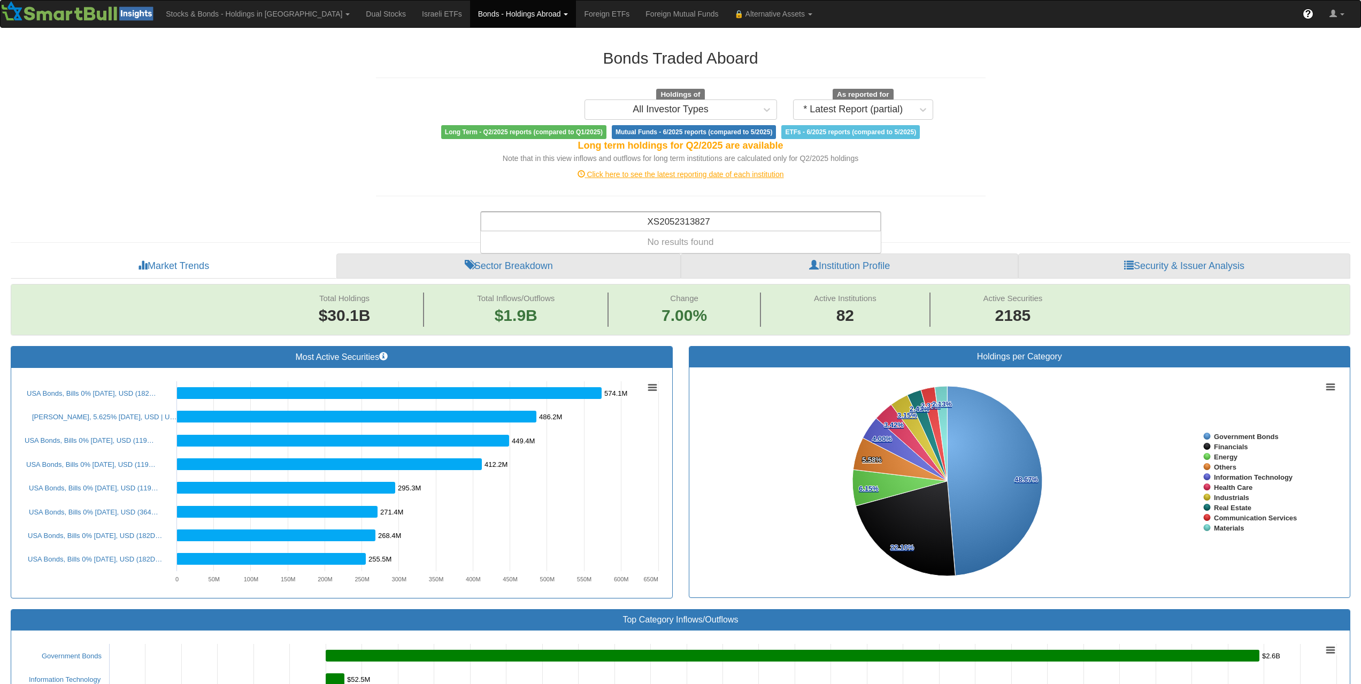
type input "XS2052313827"
click at [701, 219] on div "Search anything (security name, ISIN, ticker, issuer, institution, category)..." at bounding box center [680, 221] width 399 height 18
paste input "€10mm MNDILN 3.75 05/32 B+105/ z+99 101.86 3.42% XS2826812005"
drag, startPoint x: 763, startPoint y: 218, endPoint x: 436, endPoint y: 212, distance: 326.8
click at [436, 212] on div "€10mm MNDILN 3.75 05/32 B+105/ z+99 101.86 3.42% XS2826812005 €10mm MNDILN 3.75…" at bounding box center [681, 219] width 626 height 25
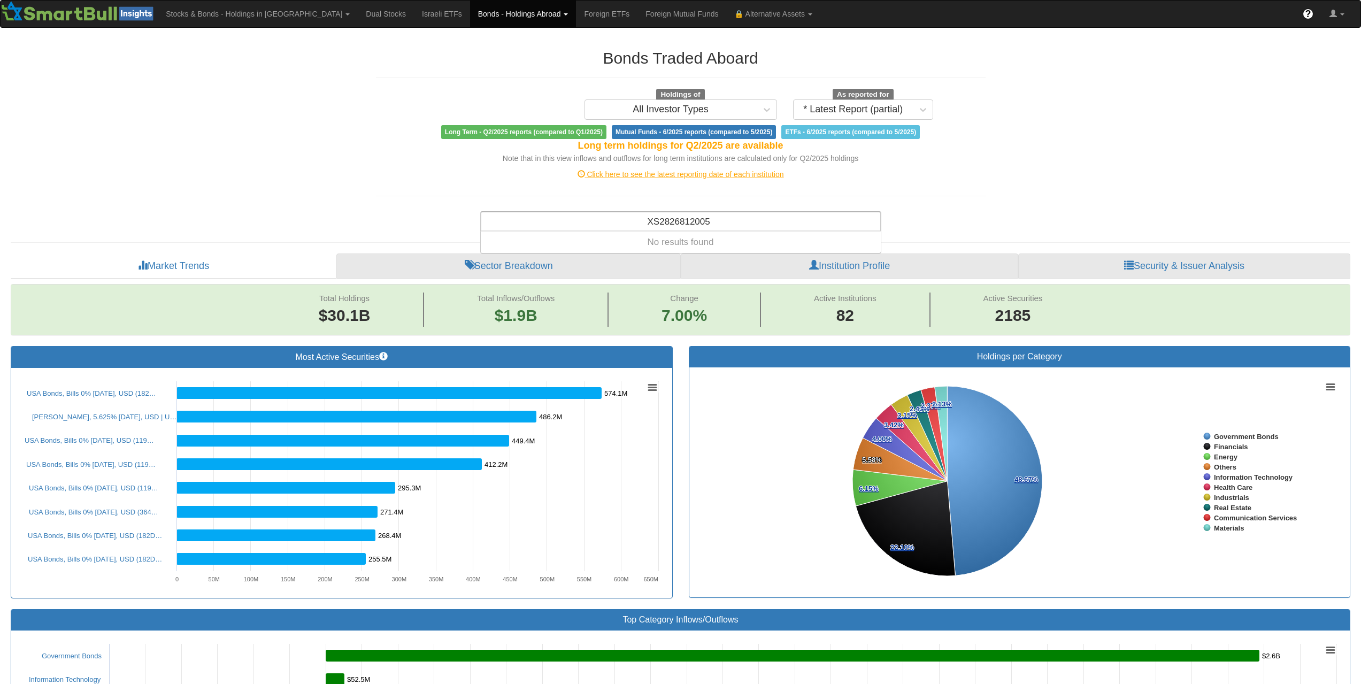
type input "XS2826812005"
click at [729, 214] on div "Search anything (security name, ISIN, ticker, issuer, institution, category)..." at bounding box center [680, 221] width 399 height 18
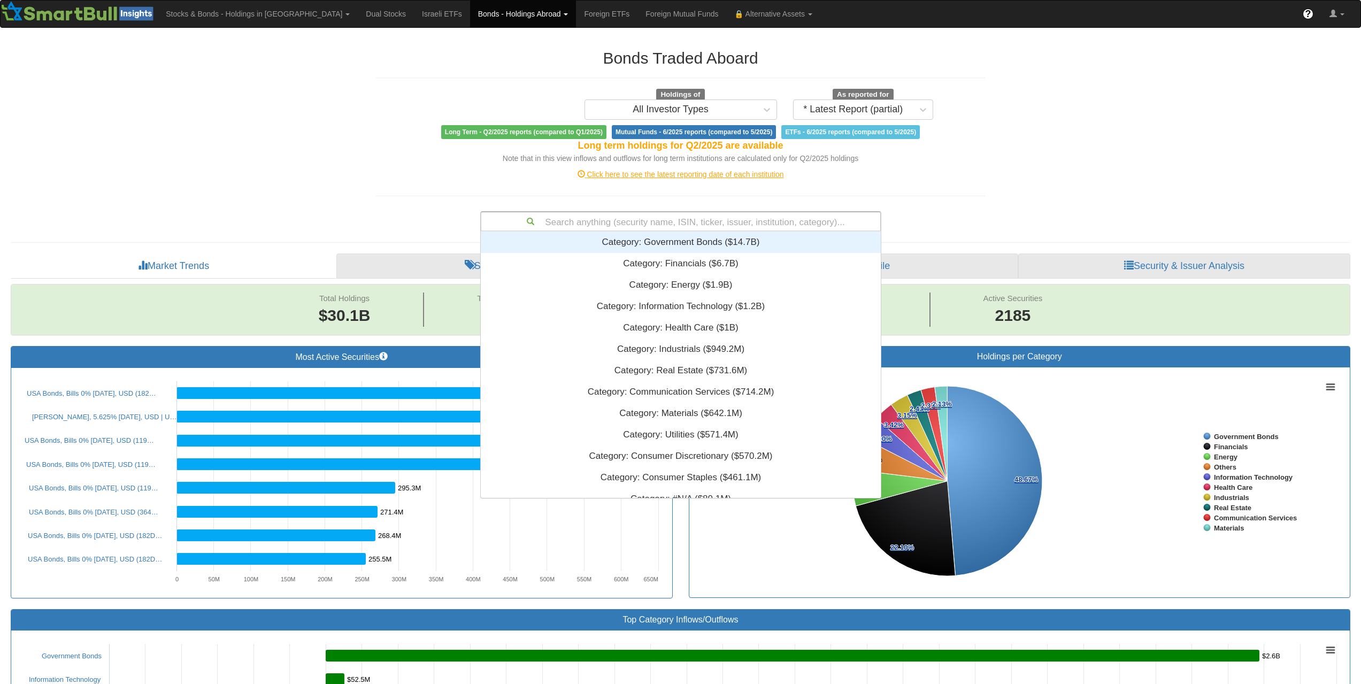
paste input "XS2462321485"
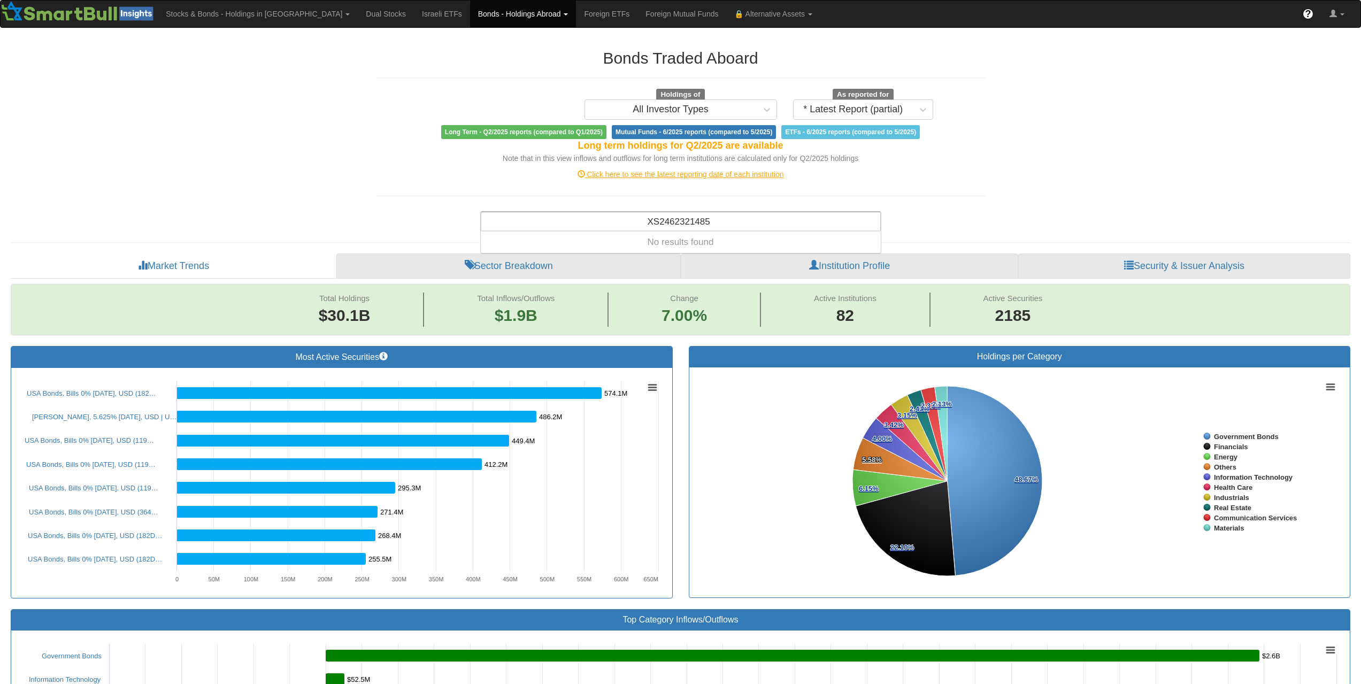
type input "XS2462321485"
click at [748, 225] on div "Search anything (security name, ISIN, ticker, issuer, institution, category)..." at bounding box center [680, 221] width 399 height 18
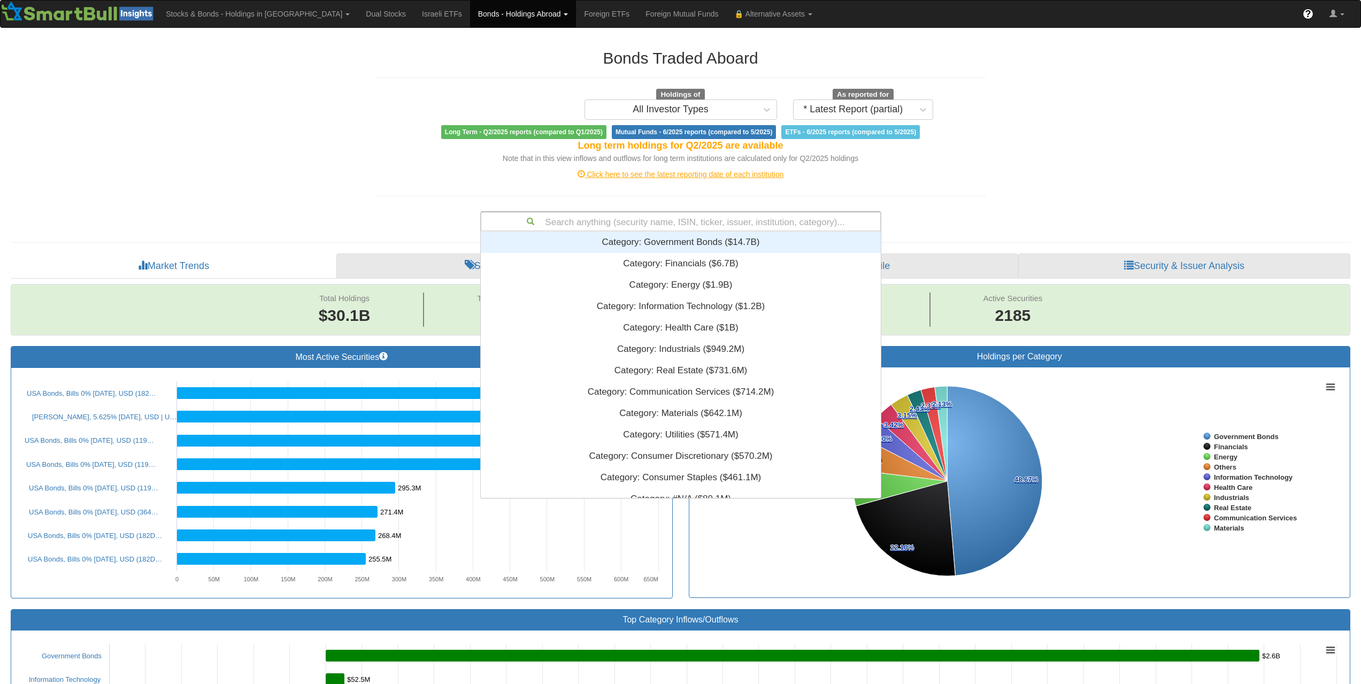
paste input "BE6365316791"
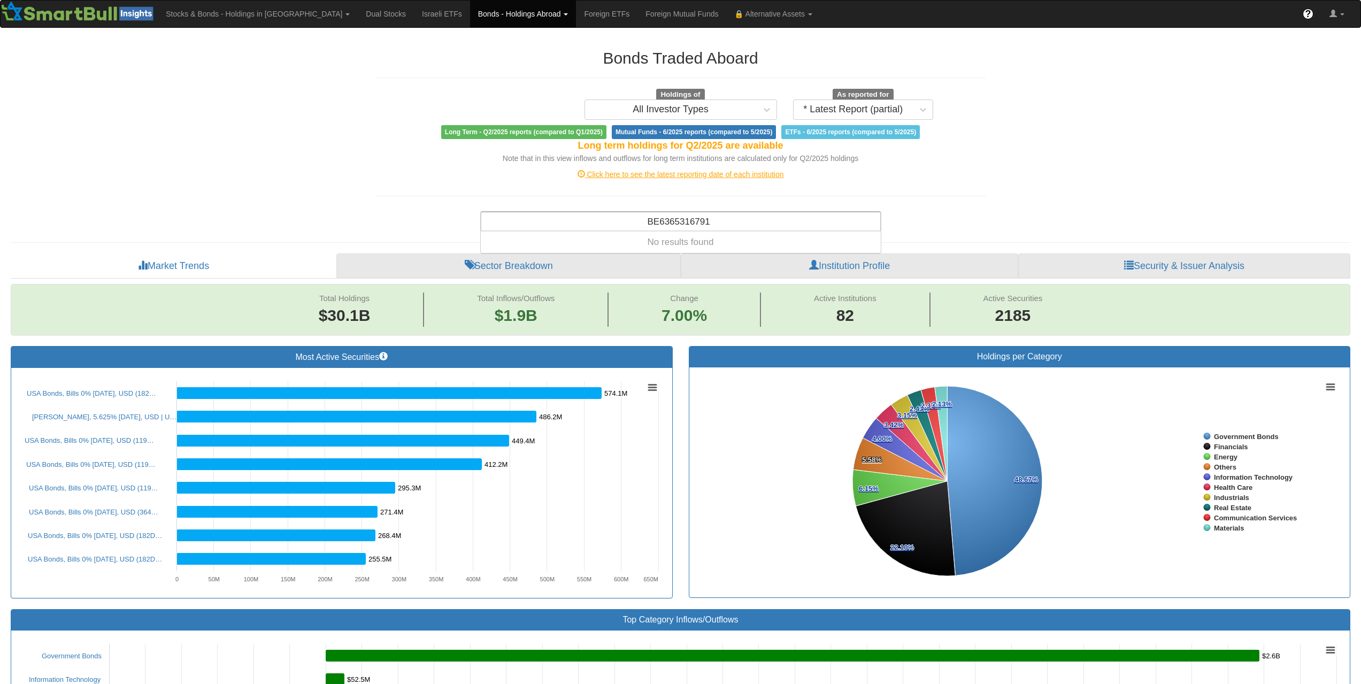
type input "BE6365316791"
click at [703, 225] on div "Search anything (security name, ISIN, ticker, issuer, institution, category)..." at bounding box center [680, 221] width 399 height 18
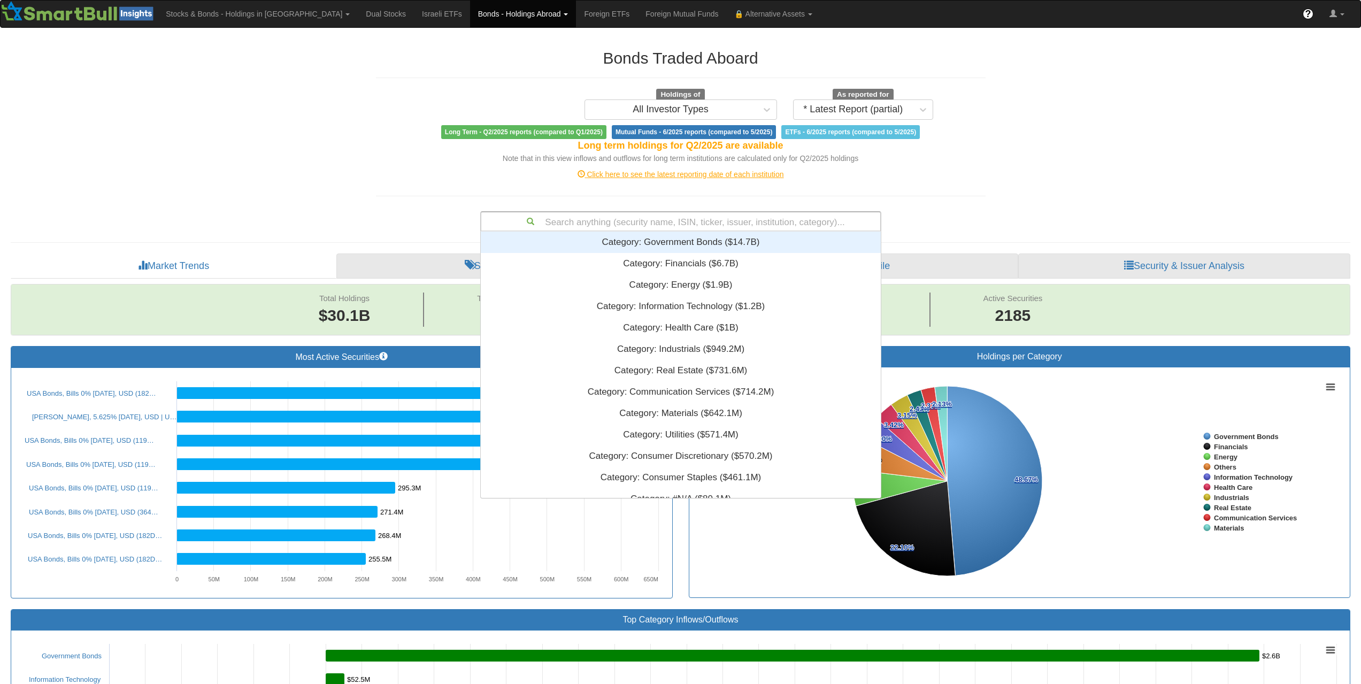
scroll to position [258, 392]
paste input "XS3047435659"
type input "XS3047435659"
